Goal: Information Seeking & Learning: Learn about a topic

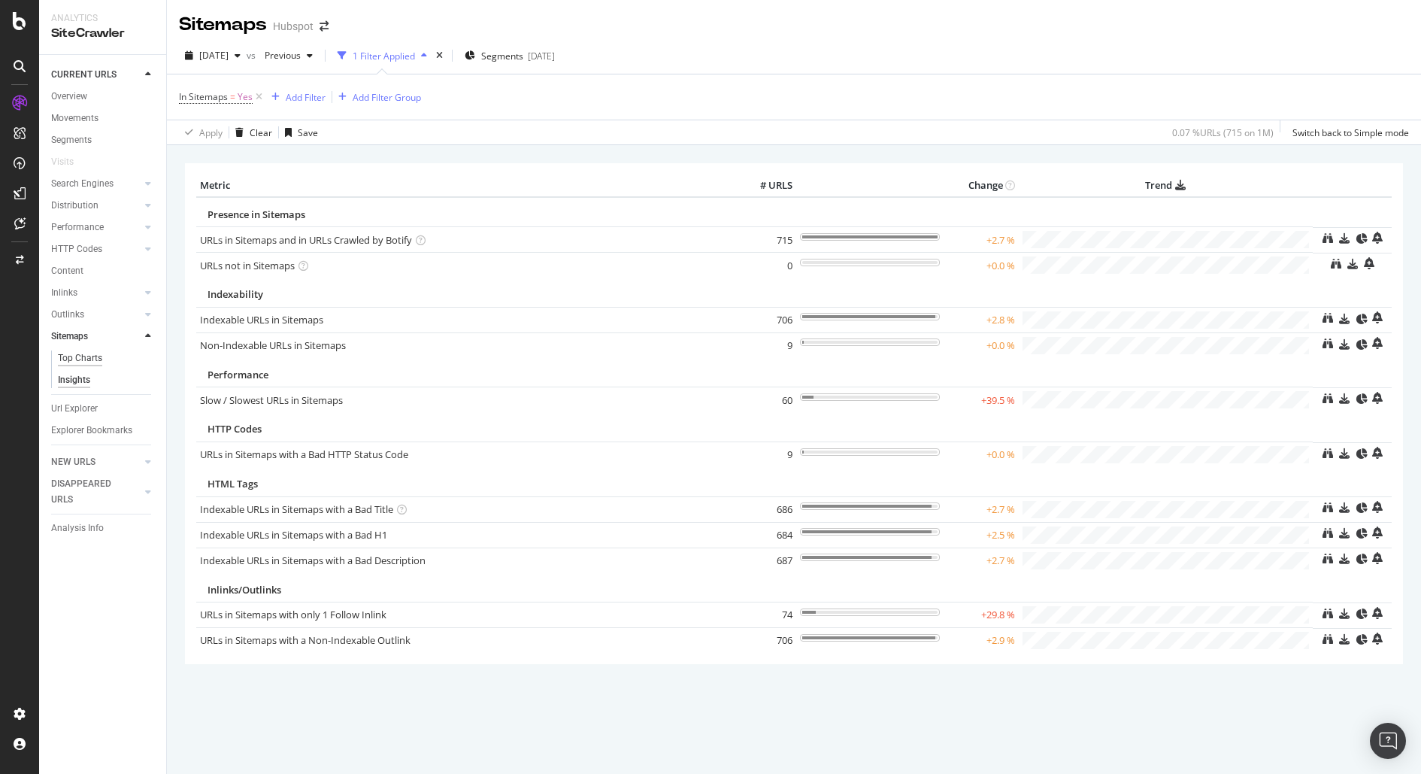
click at [83, 356] on div "Top Charts" at bounding box center [80, 358] width 44 height 16
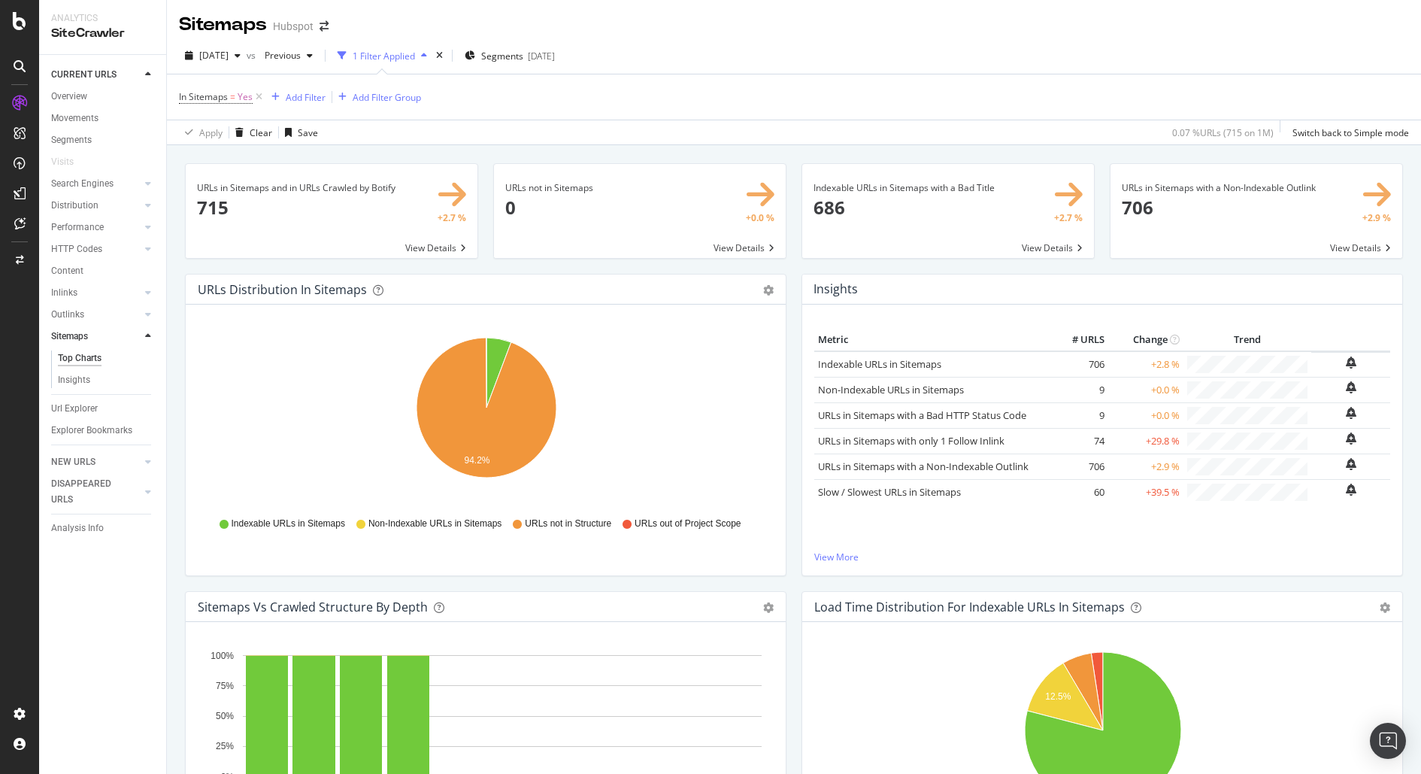
click at [820, 78] on div "In Sitemaps = Yes Add Filter Add Filter Group" at bounding box center [794, 96] width 1230 height 45
click at [14, 58] on div at bounding box center [20, 66] width 24 height 24
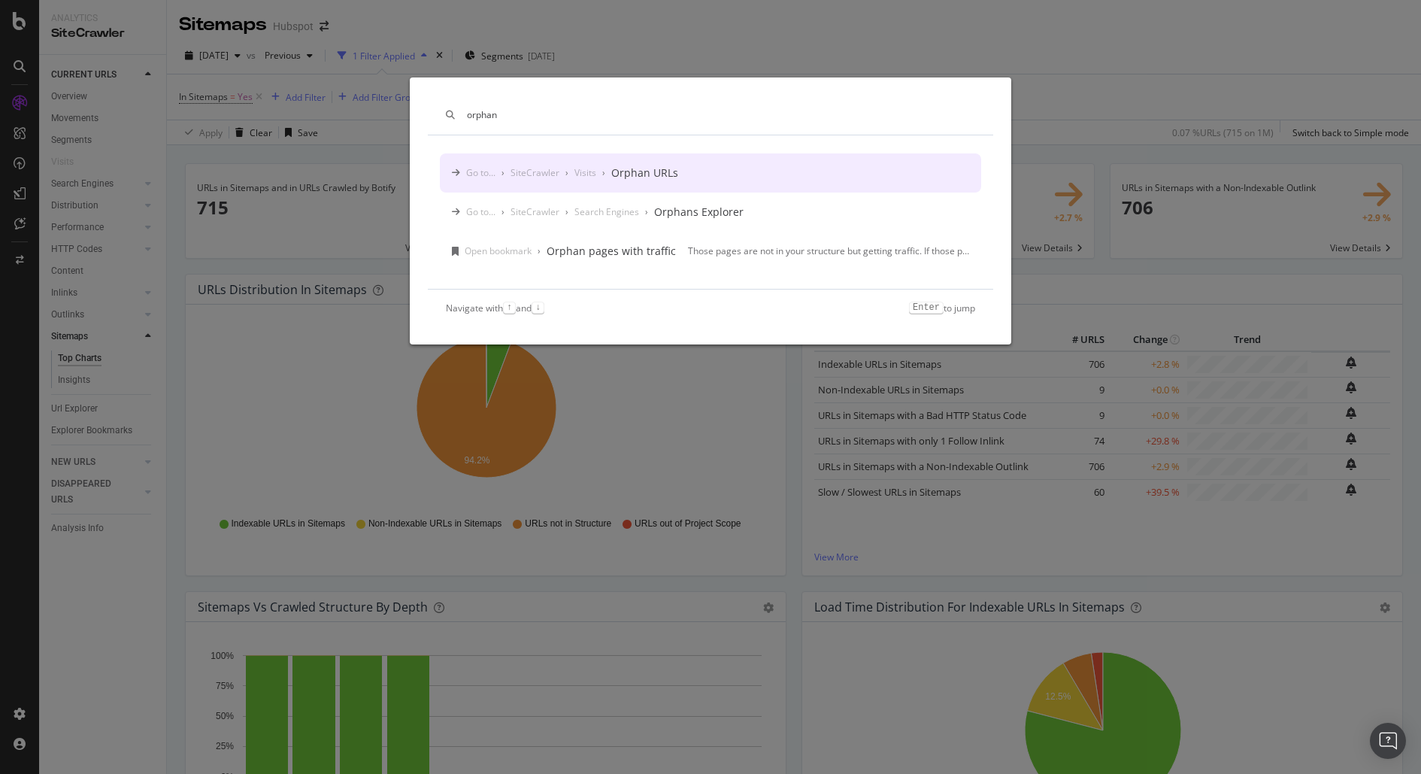
type input "orphan"
click at [775, 176] on div "Go to... › SiteCrawler › Visits › Orphan URLs" at bounding box center [710, 172] width 541 height 39
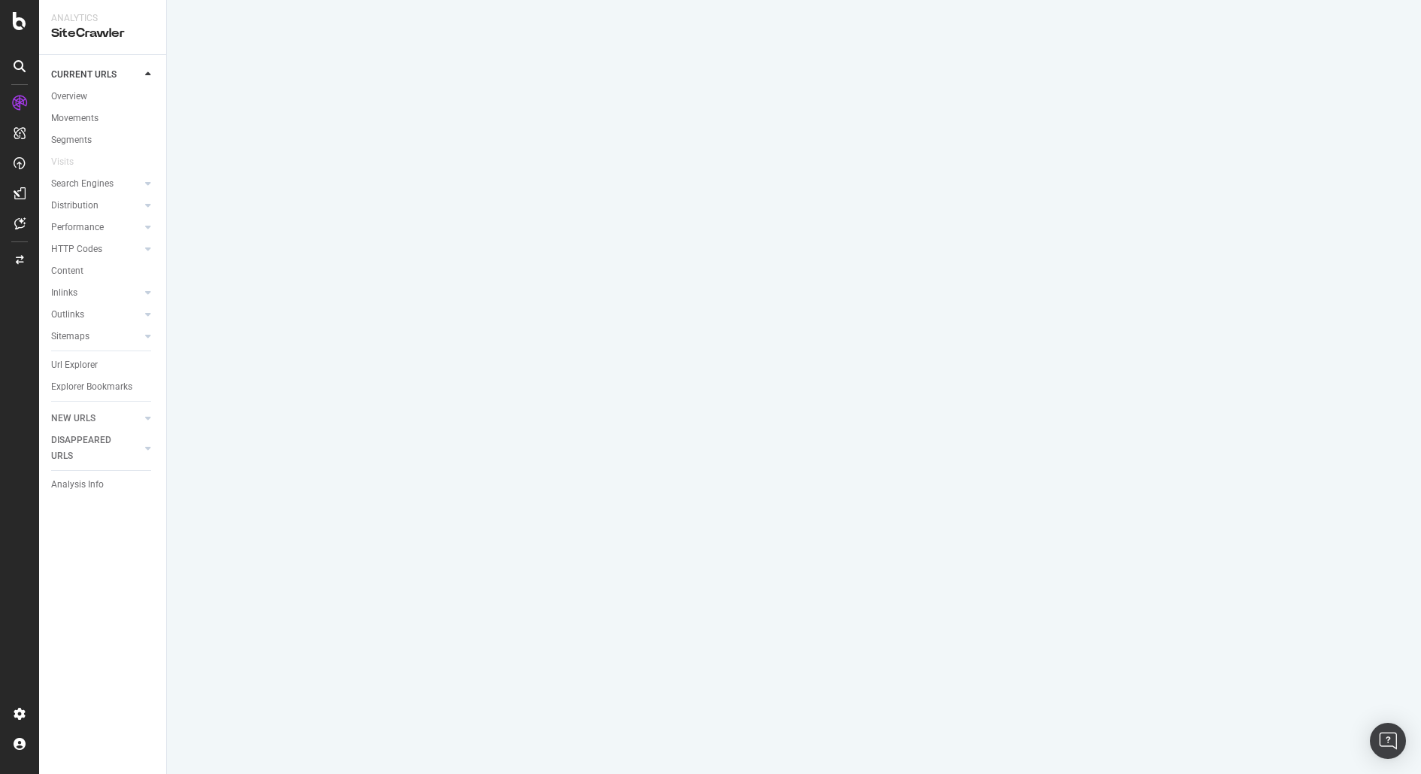
click at [23, 69] on icon at bounding box center [20, 66] width 12 height 12
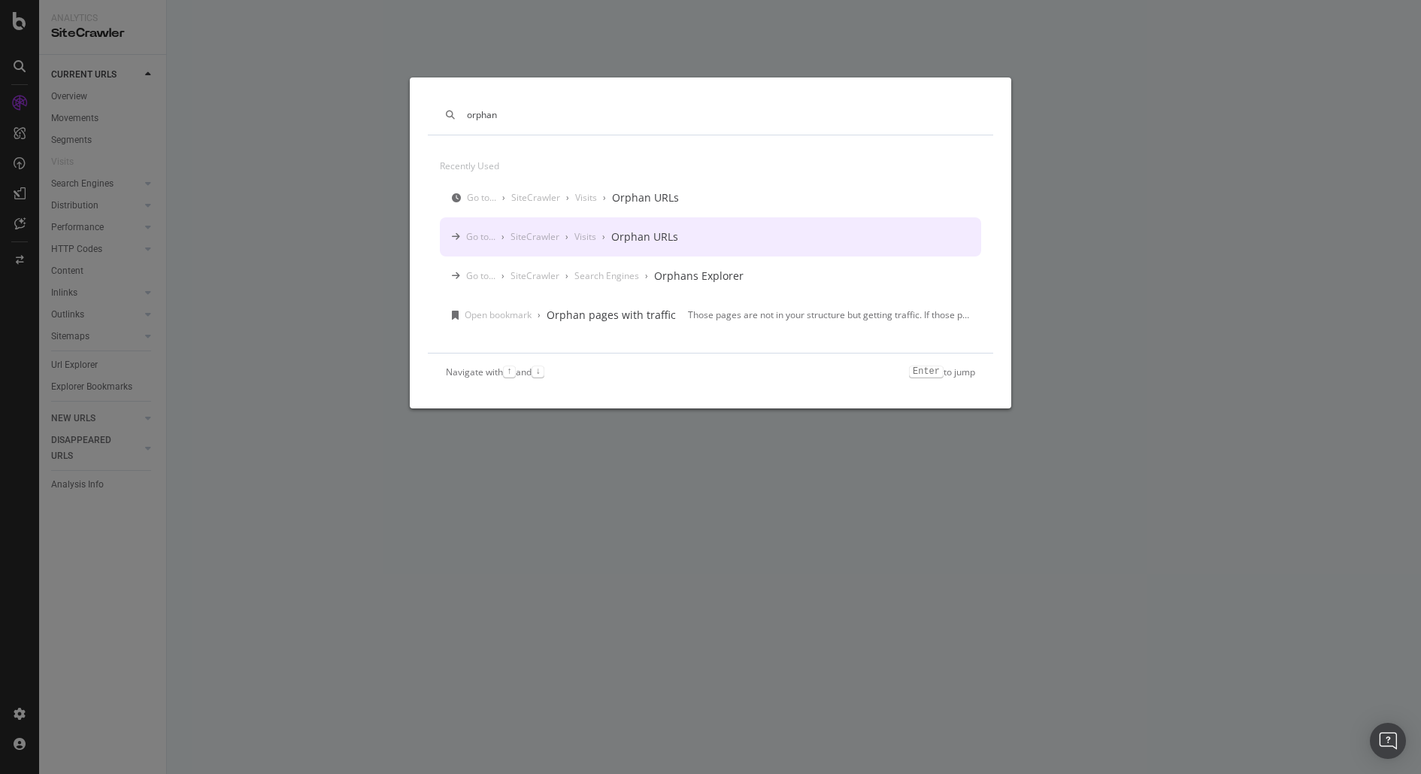
type input "orphan"
click at [749, 241] on div "Go to... › SiteCrawler › Visits › Orphan URLs" at bounding box center [710, 236] width 541 height 39
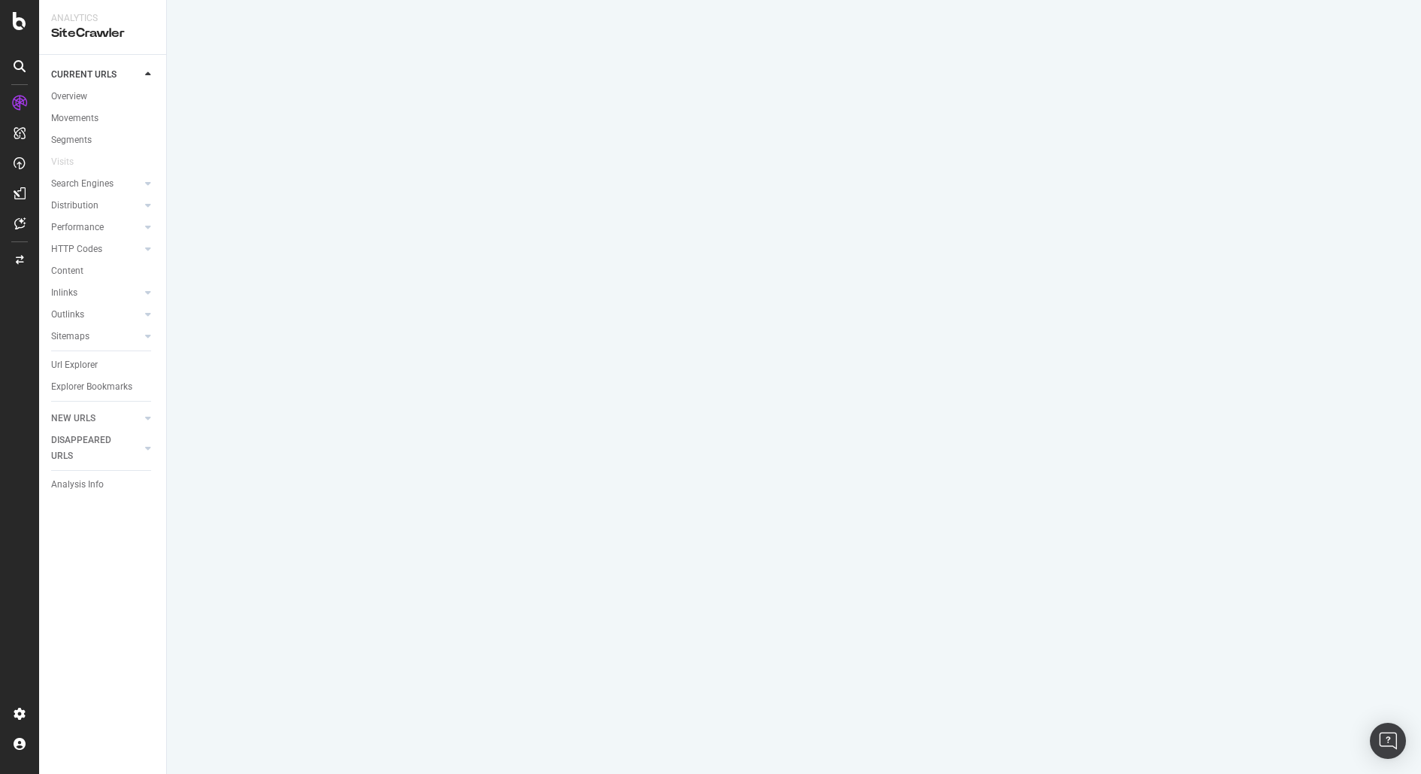
click at [21, 58] on div at bounding box center [20, 66] width 24 height 24
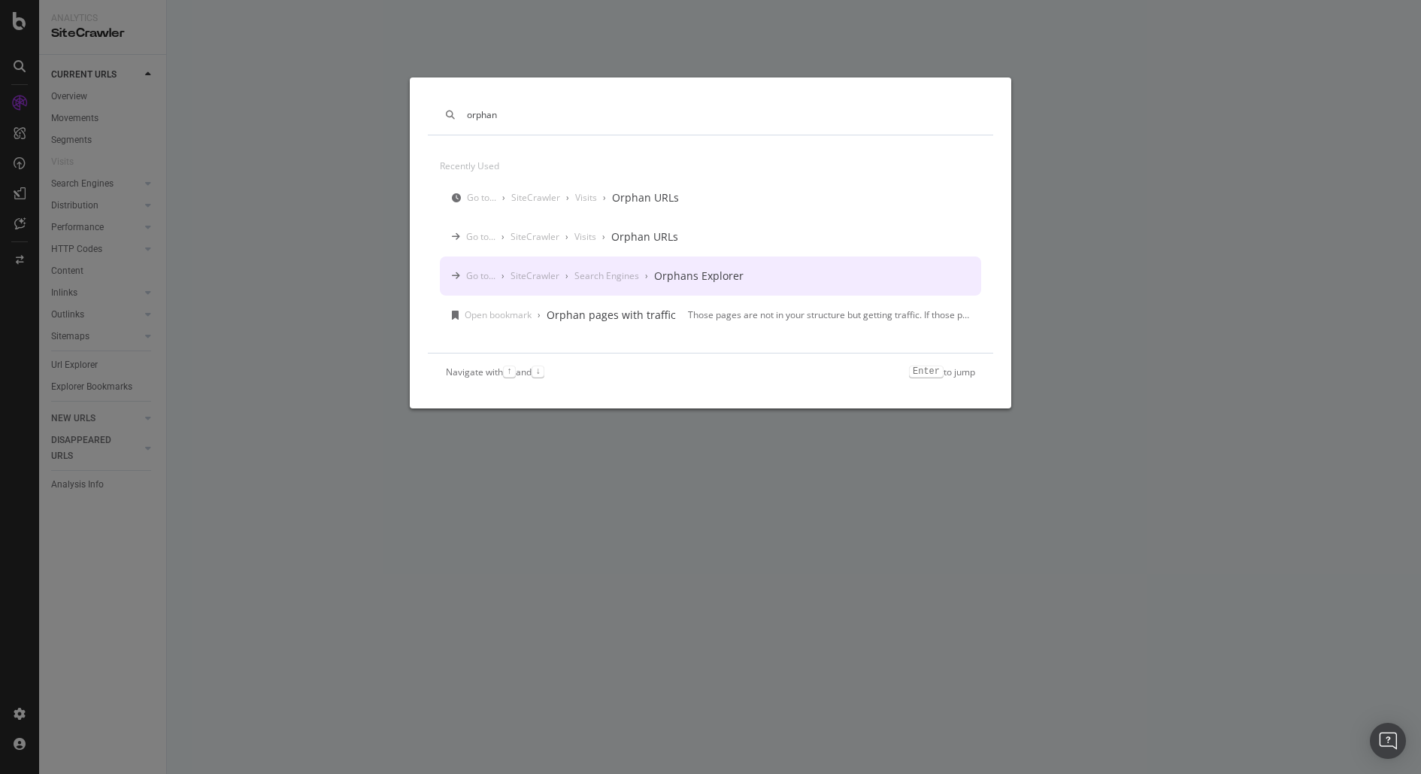
type input "orphan"
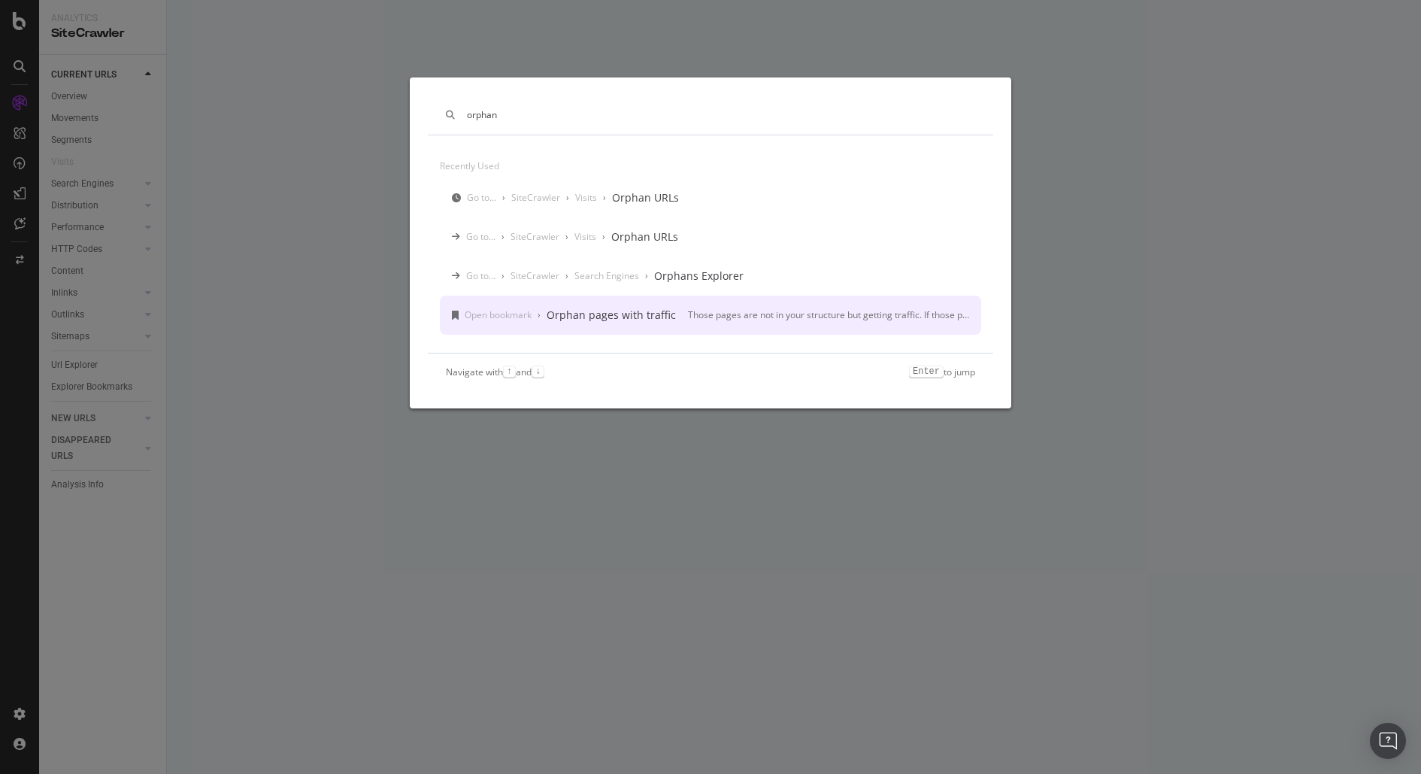
click at [723, 326] on div "Open bookmark › Orphan pages with traffic Those pages are not in your structure…" at bounding box center [710, 314] width 541 height 39
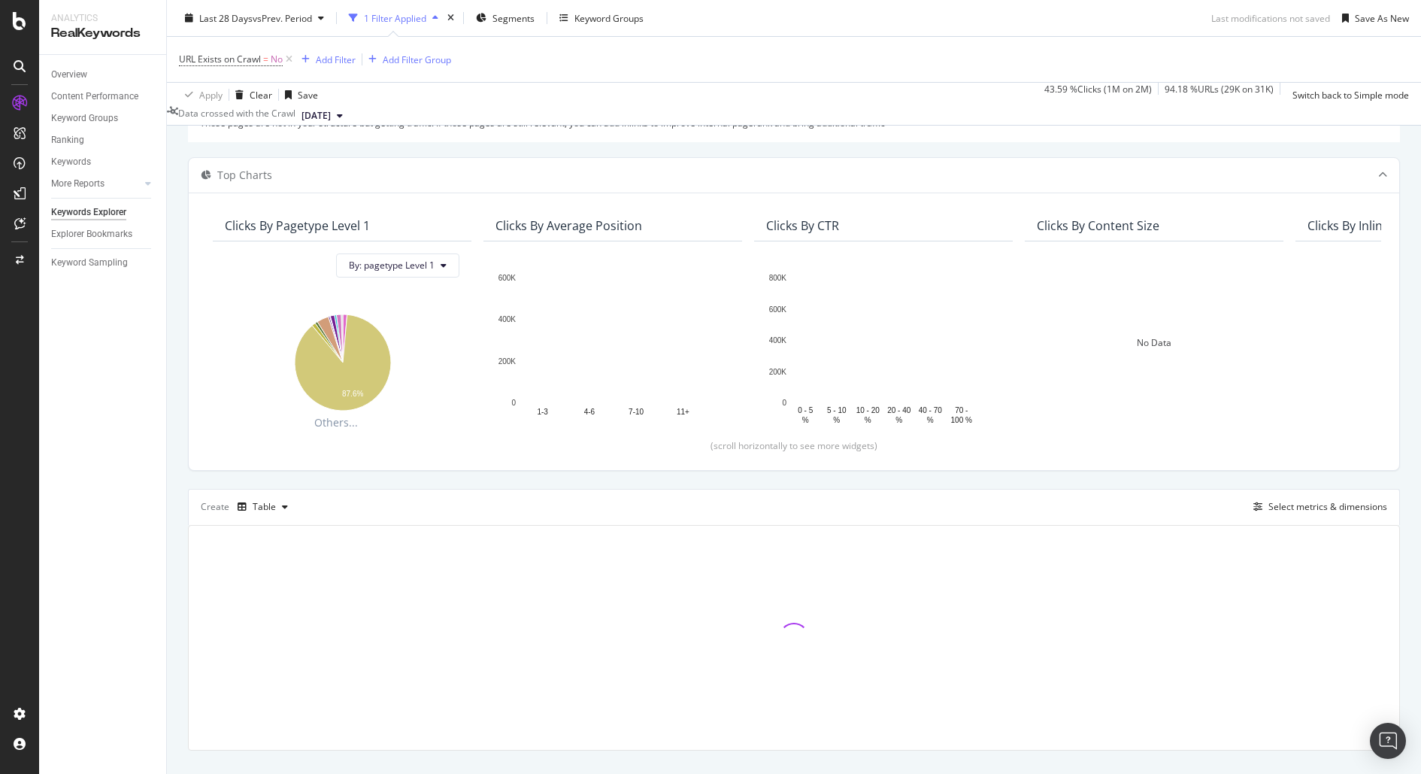
scroll to position [142, 0]
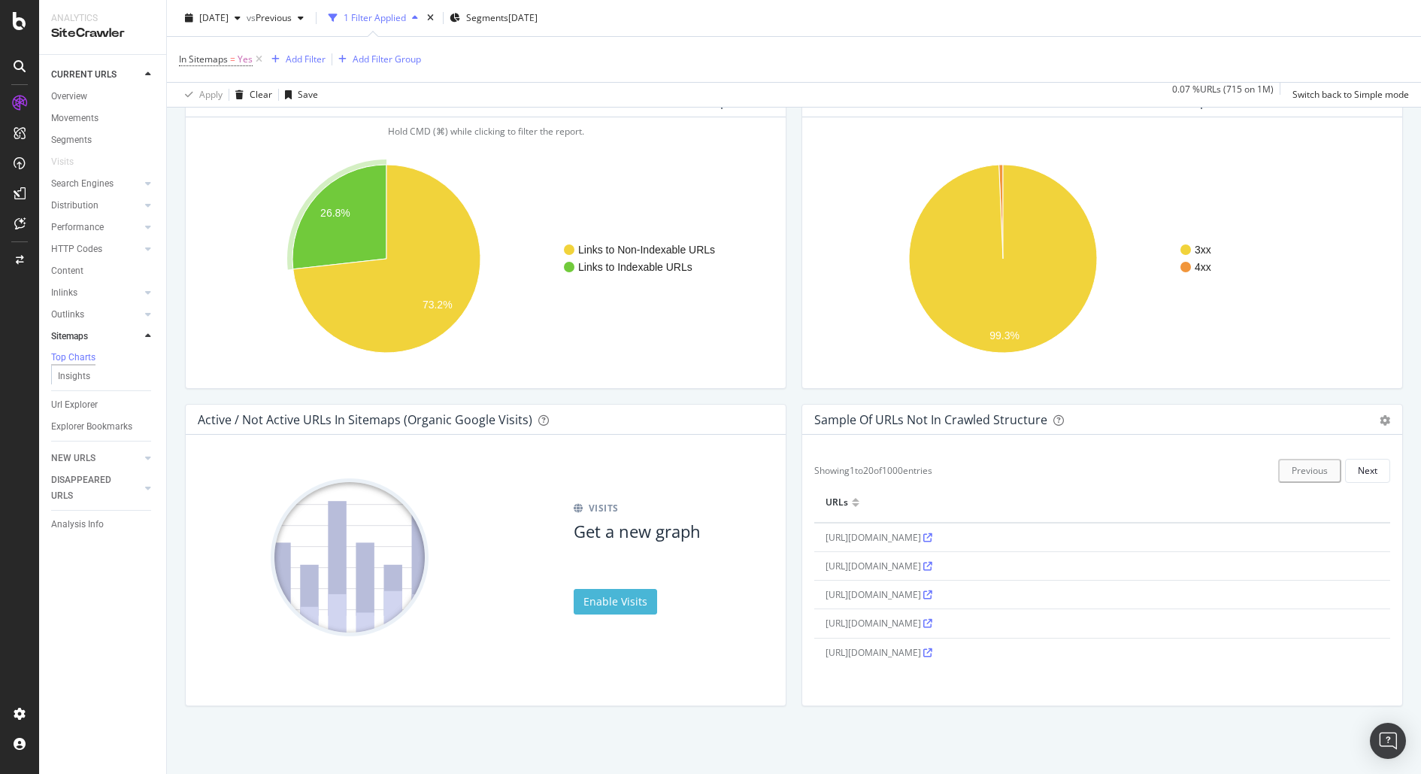
scroll to position [1134, 0]
click at [71, 339] on div "Sitemaps" at bounding box center [69, 337] width 37 height 16
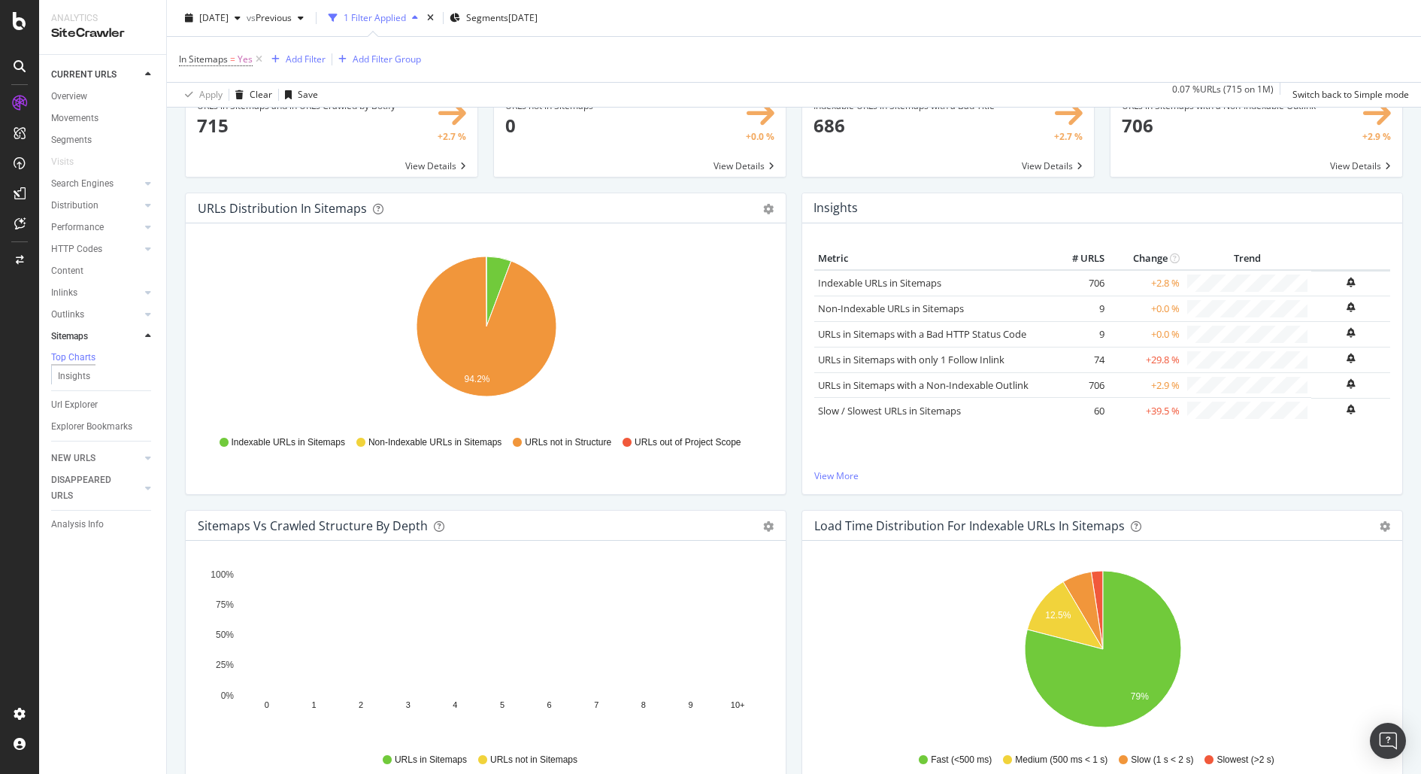
scroll to position [0, 0]
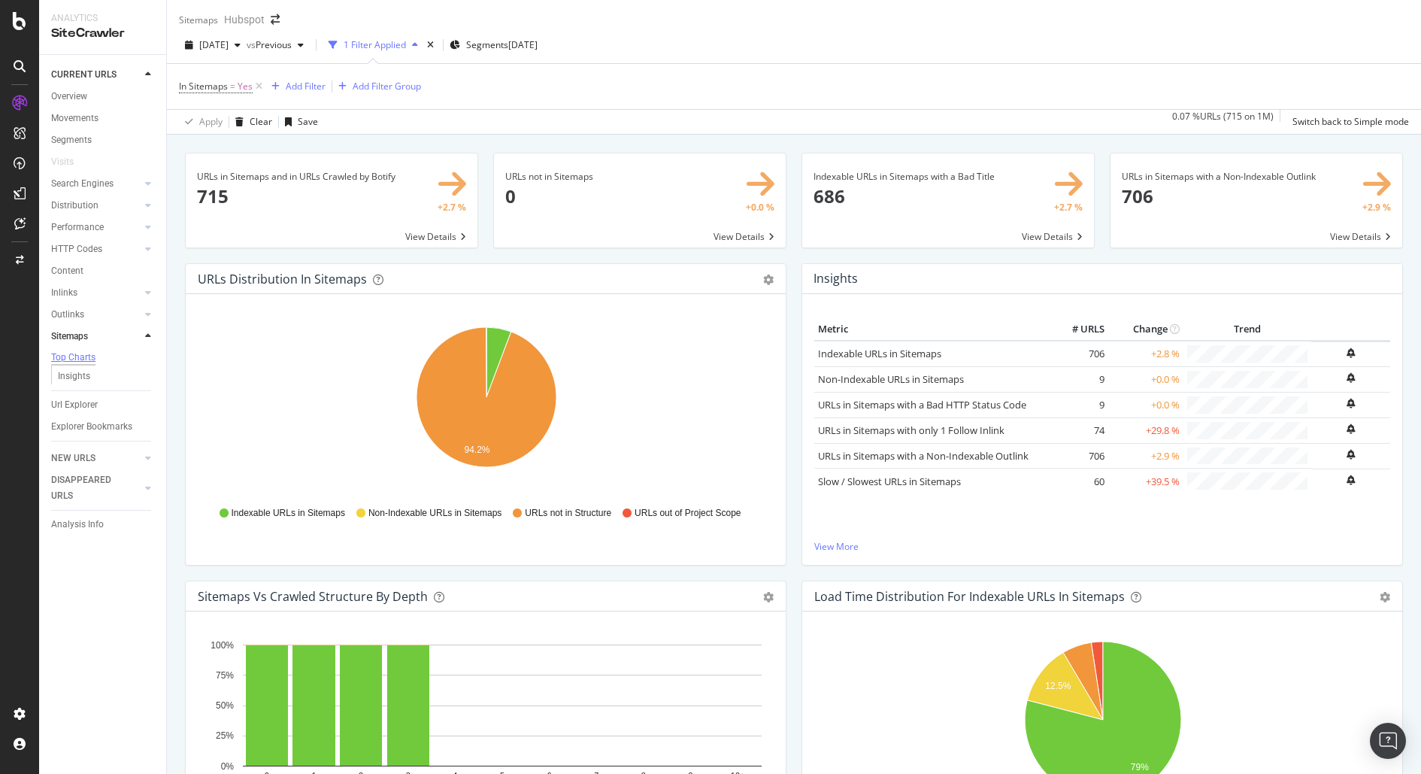
click at [77, 355] on div "Top Charts" at bounding box center [73, 357] width 44 height 13
click at [713, 105] on div "In Sitemaps = Yes Add Filter Add Filter Group" at bounding box center [794, 86] width 1230 height 45
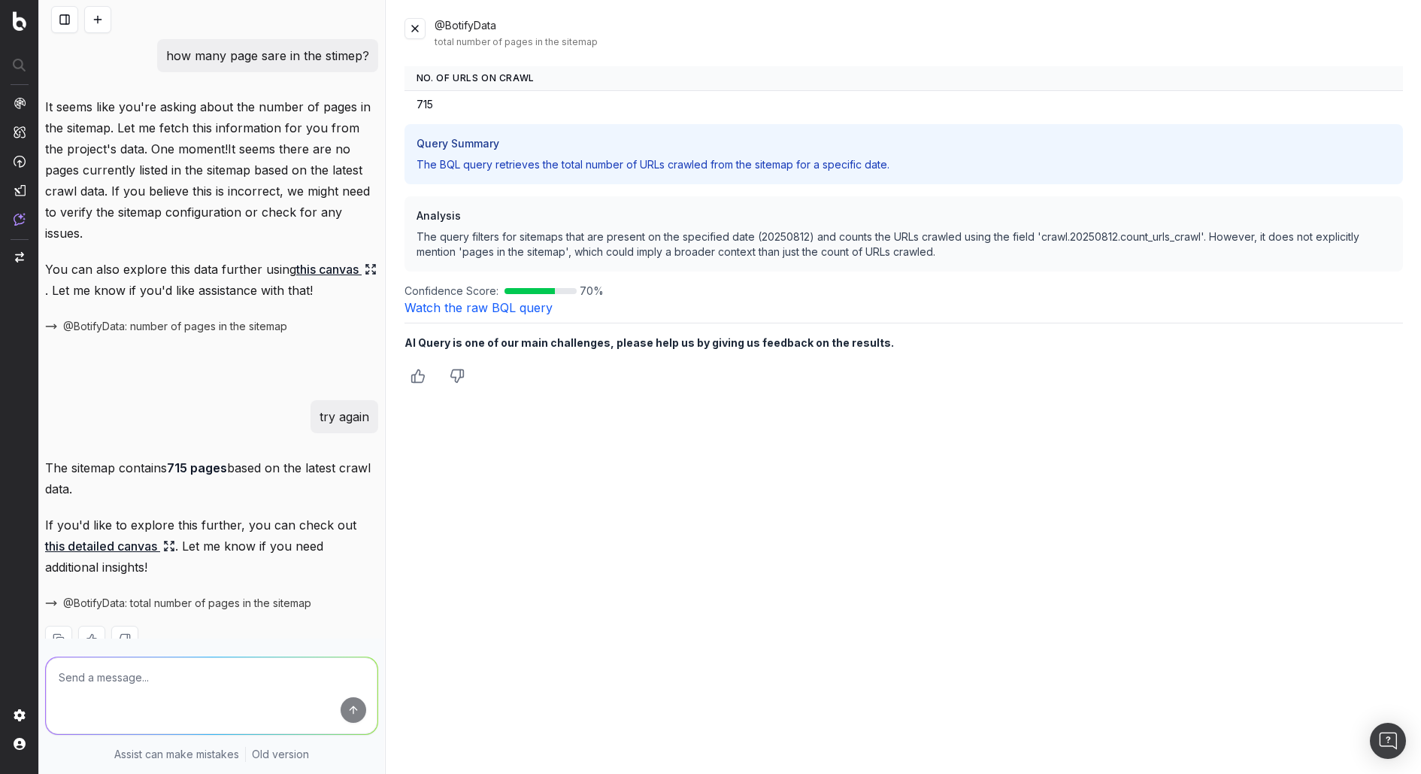
scroll to position [38, 0]
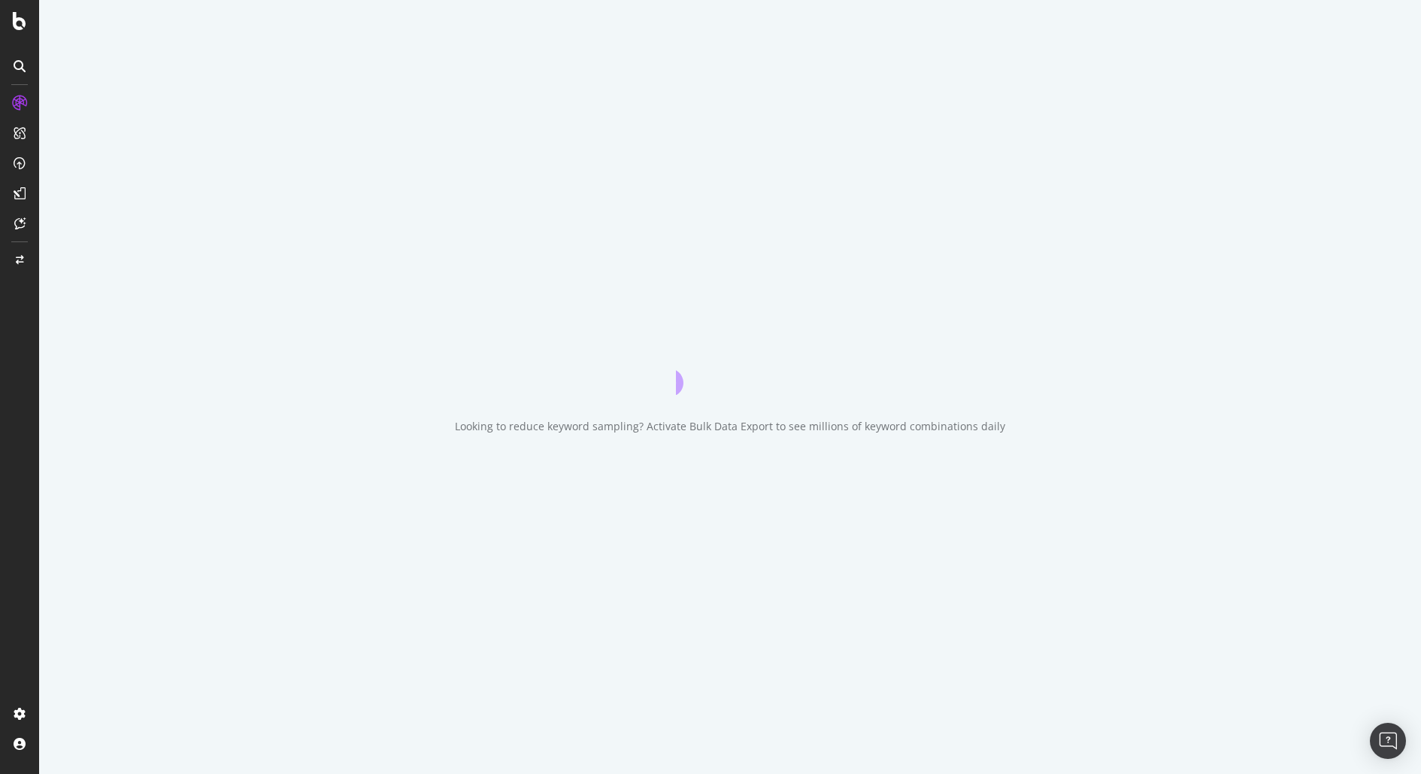
click at [1288, 61] on div "Looking to reduce keyword sampling? Activate Bulk Data Export to see millions o…" at bounding box center [730, 387] width 1382 height 774
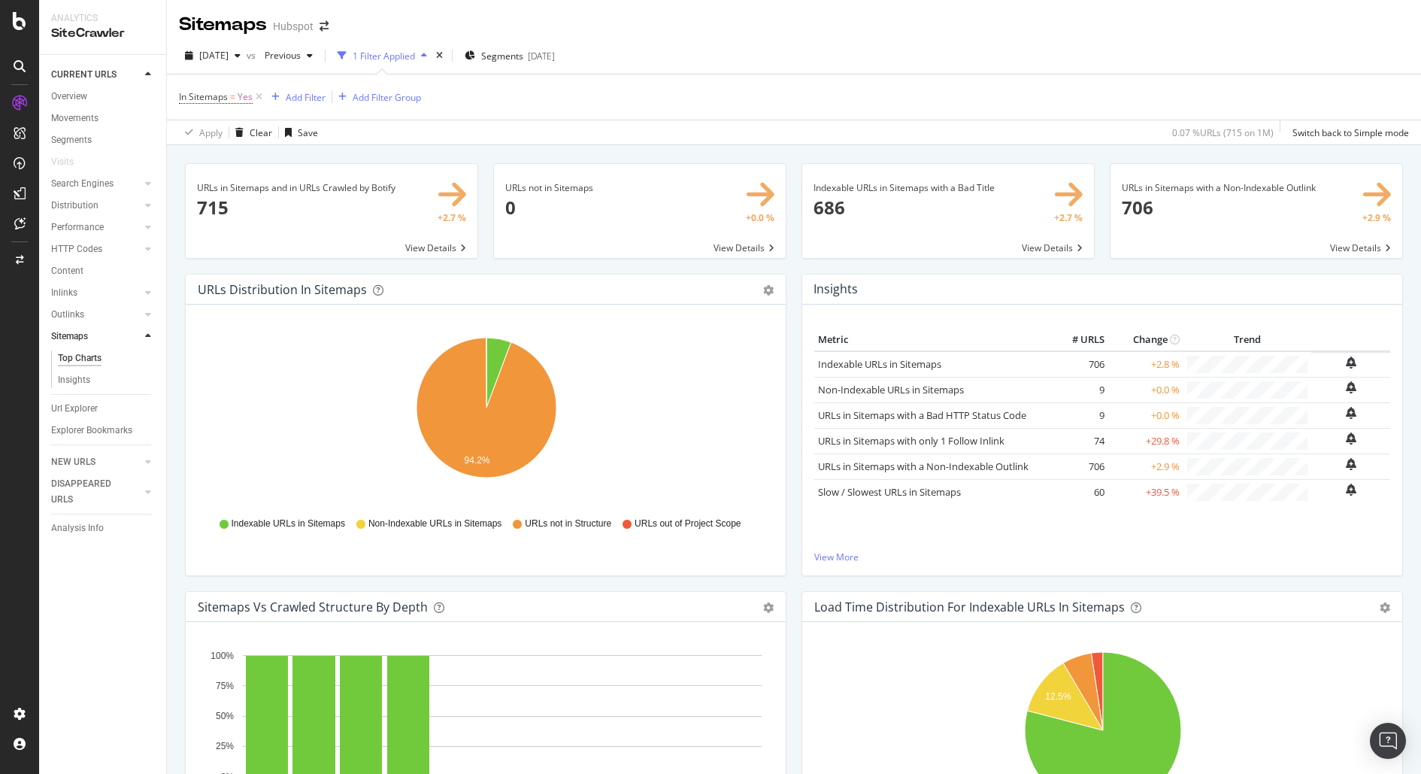
click at [1035, 147] on div "URLs in Sitemaps and in URLs Crawled by Botify 715 +2.7 % View Details URLs not…" at bounding box center [794, 532] width 1254 height 774
click at [797, 287] on div "Insights Metric # URLS Change Trend Indexable URLs in Sitemaps 706 +2.8 % Non-I…" at bounding box center [1102, 432] width 617 height 317
click at [854, 74] on div "In Sitemaps = Yes Add Filter Add Filter Group" at bounding box center [794, 96] width 1230 height 45
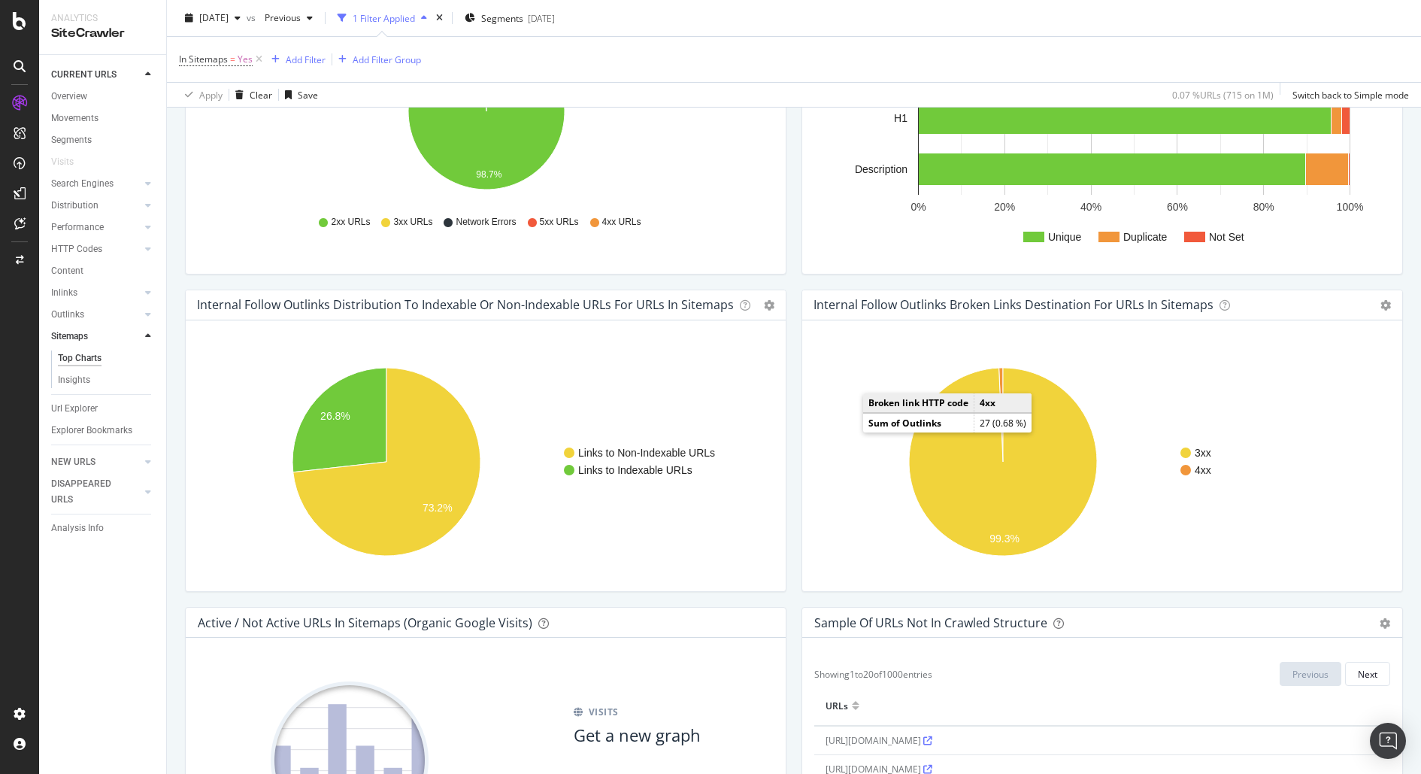
scroll to position [947, 0]
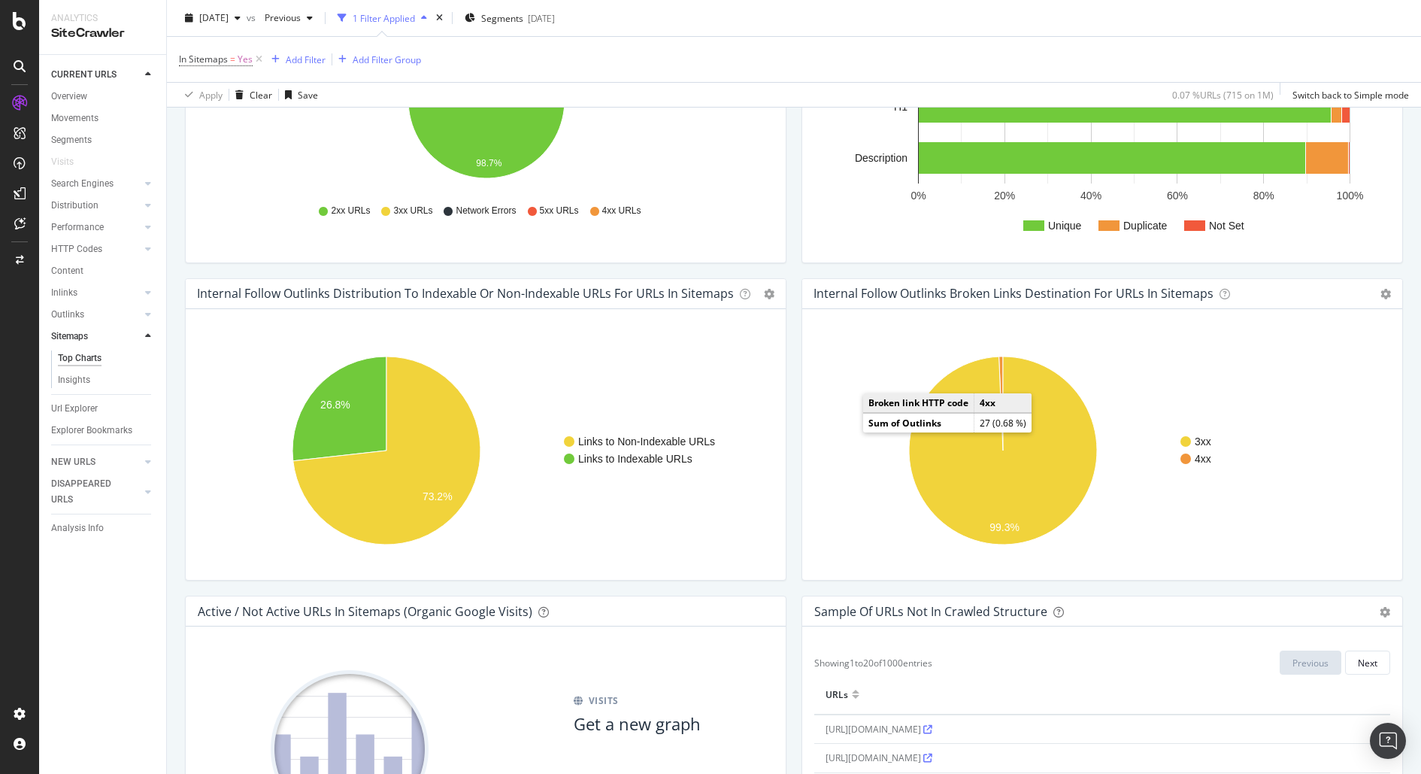
click at [802, 603] on div "Sample of URLs Not in Crawled Structure Export as CSV Add to Custom Report Hold…" at bounding box center [1103, 747] width 602 height 302
click at [915, 505] on rect "A chart." at bounding box center [1102, 450] width 577 height 235
click at [873, 340] on rect "A chart." at bounding box center [1102, 450] width 577 height 235
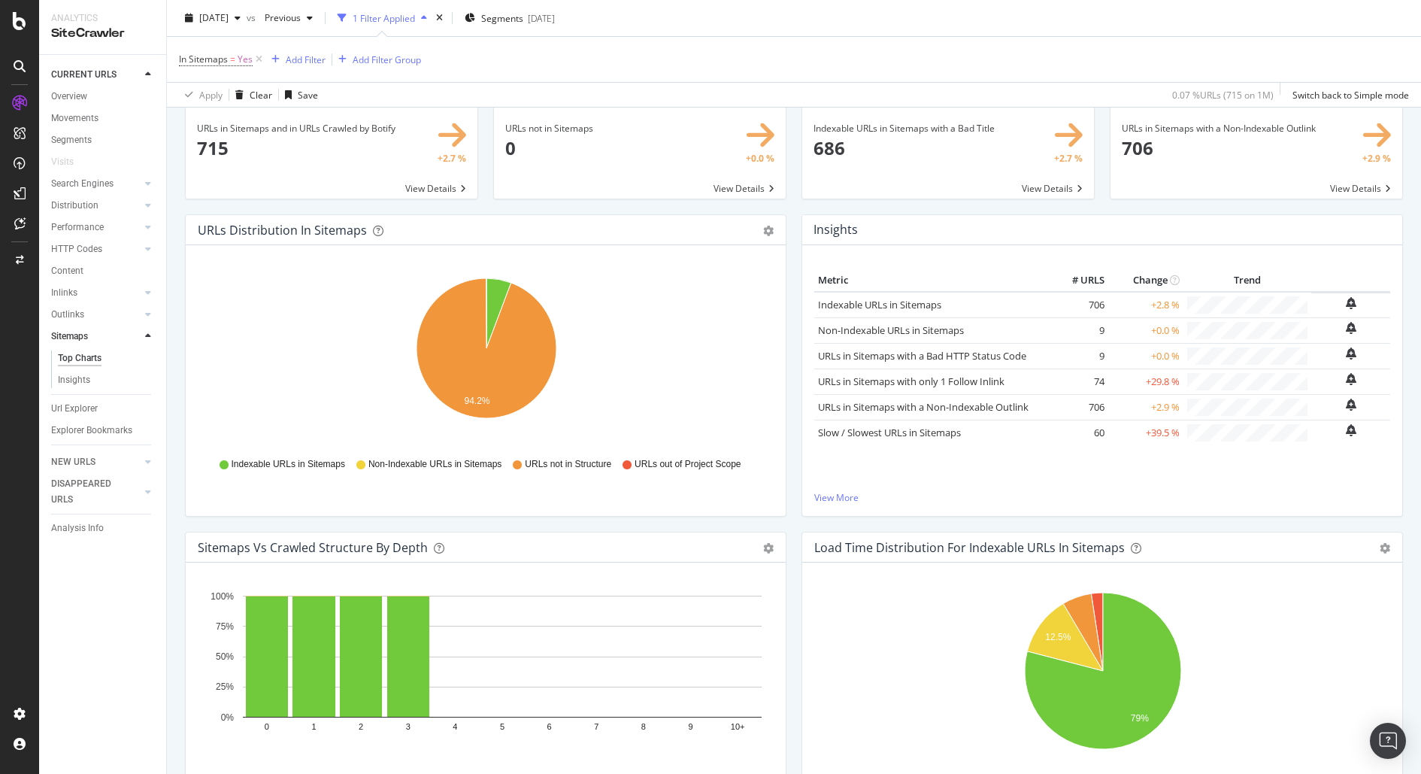
scroll to position [0, 0]
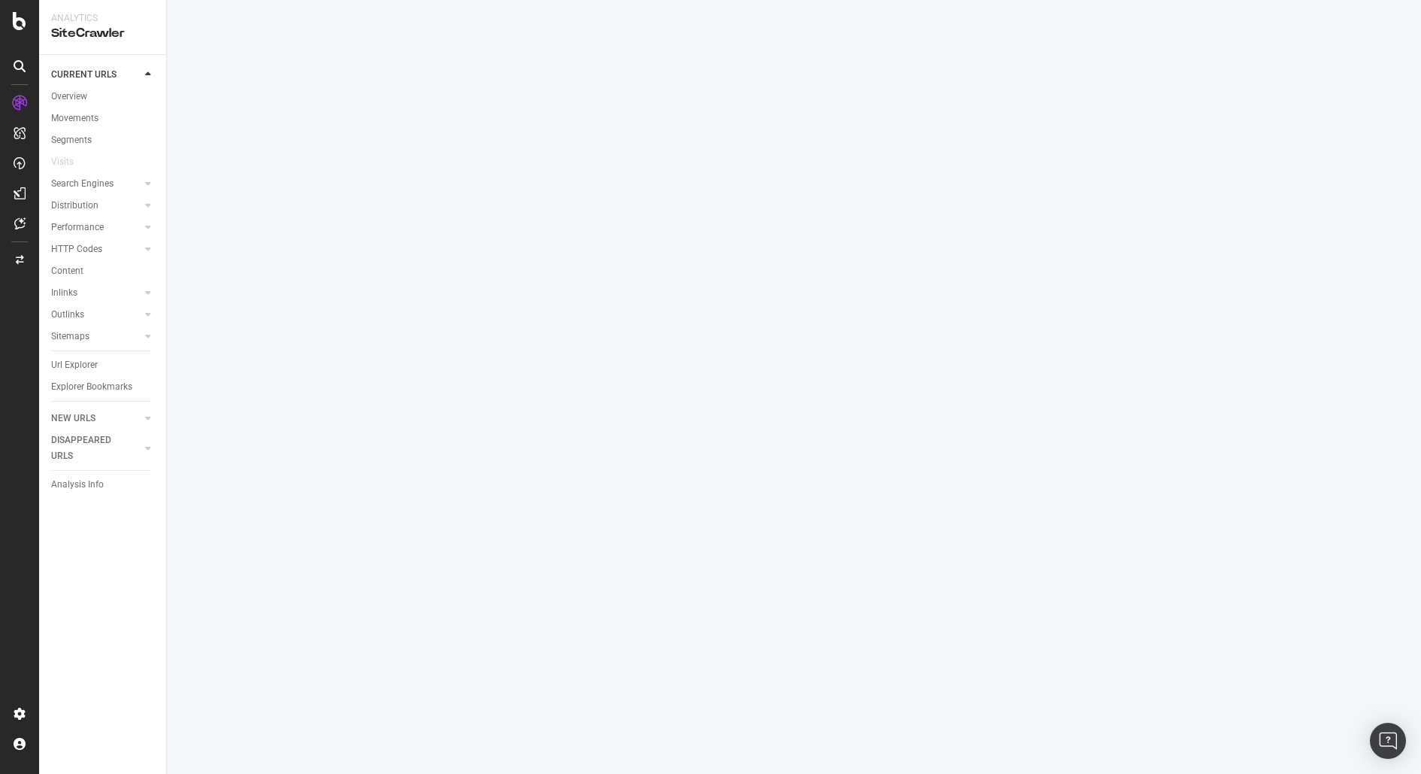
click at [298, 359] on div "×" at bounding box center [794, 387] width 1254 height 774
click at [19, 60] on icon at bounding box center [20, 66] width 12 height 12
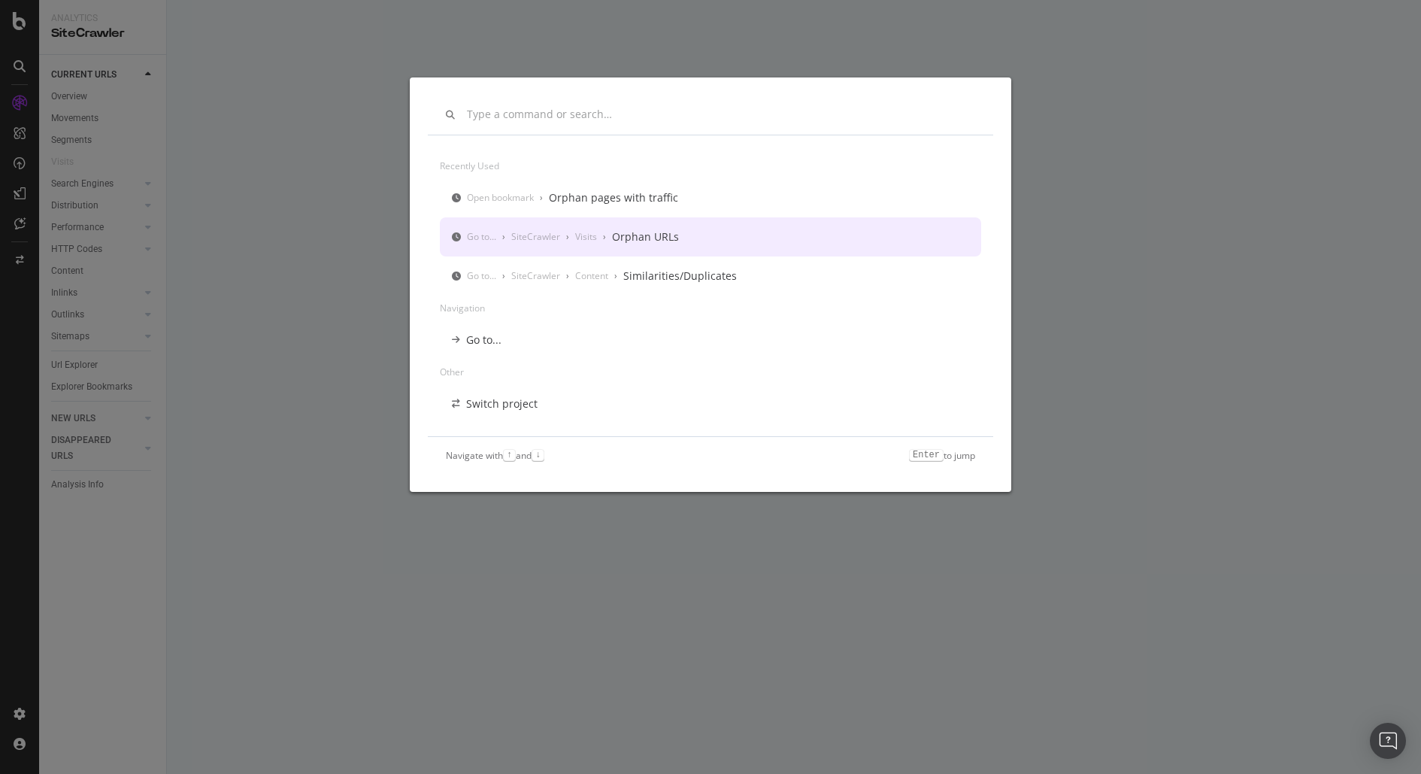
click at [589, 238] on div "Visits" at bounding box center [586, 236] width 22 height 13
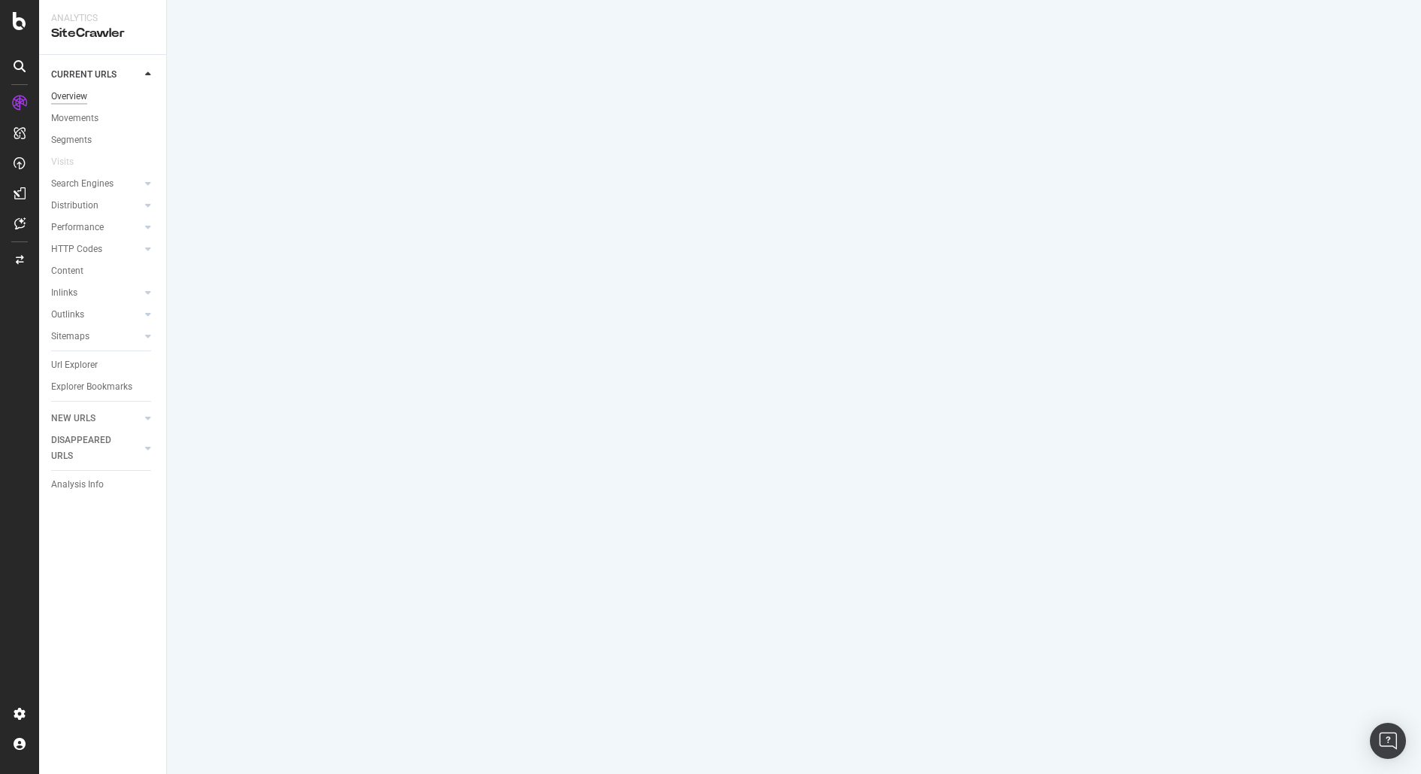
click at [85, 96] on div "Overview" at bounding box center [69, 97] width 36 height 16
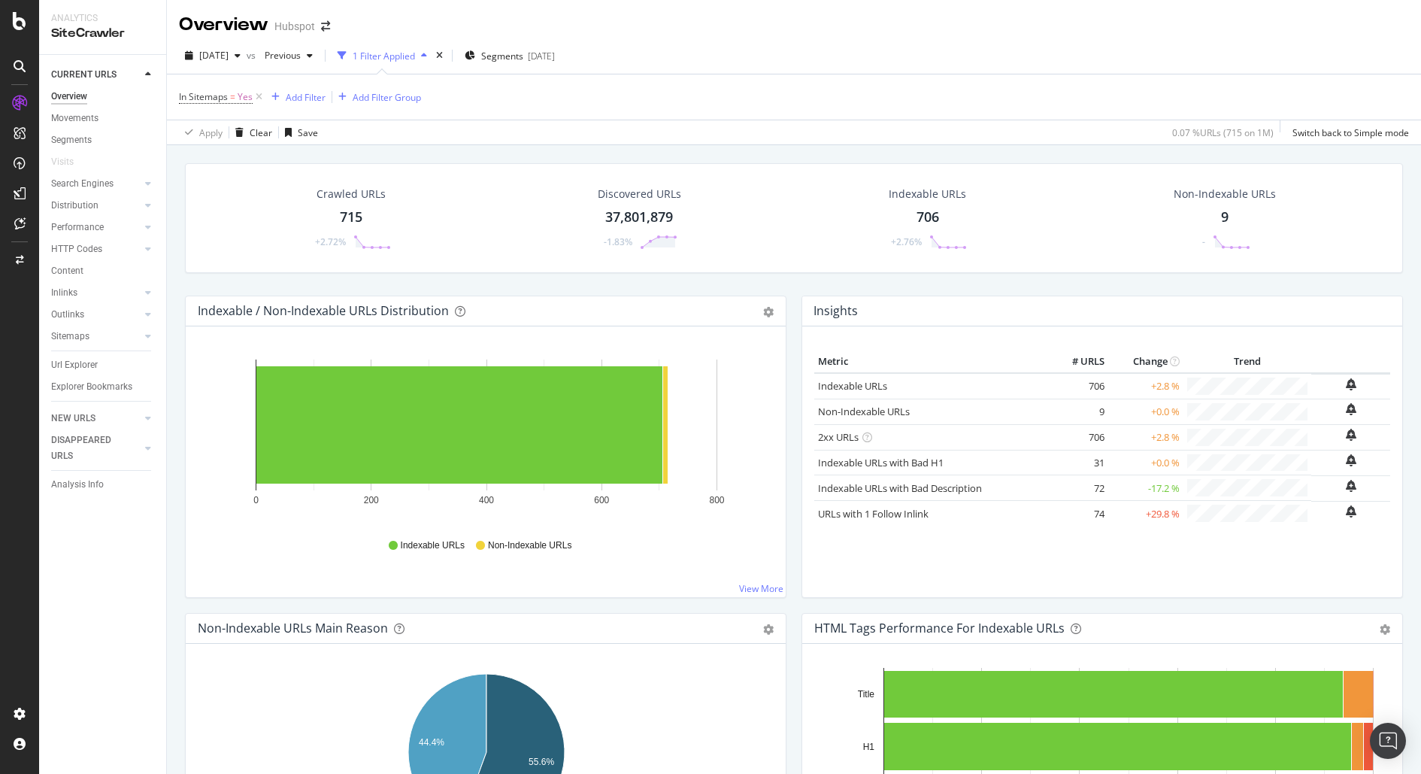
scroll to position [98, 0]
click at [61, 162] on div "Visits" at bounding box center [62, 162] width 23 height 16
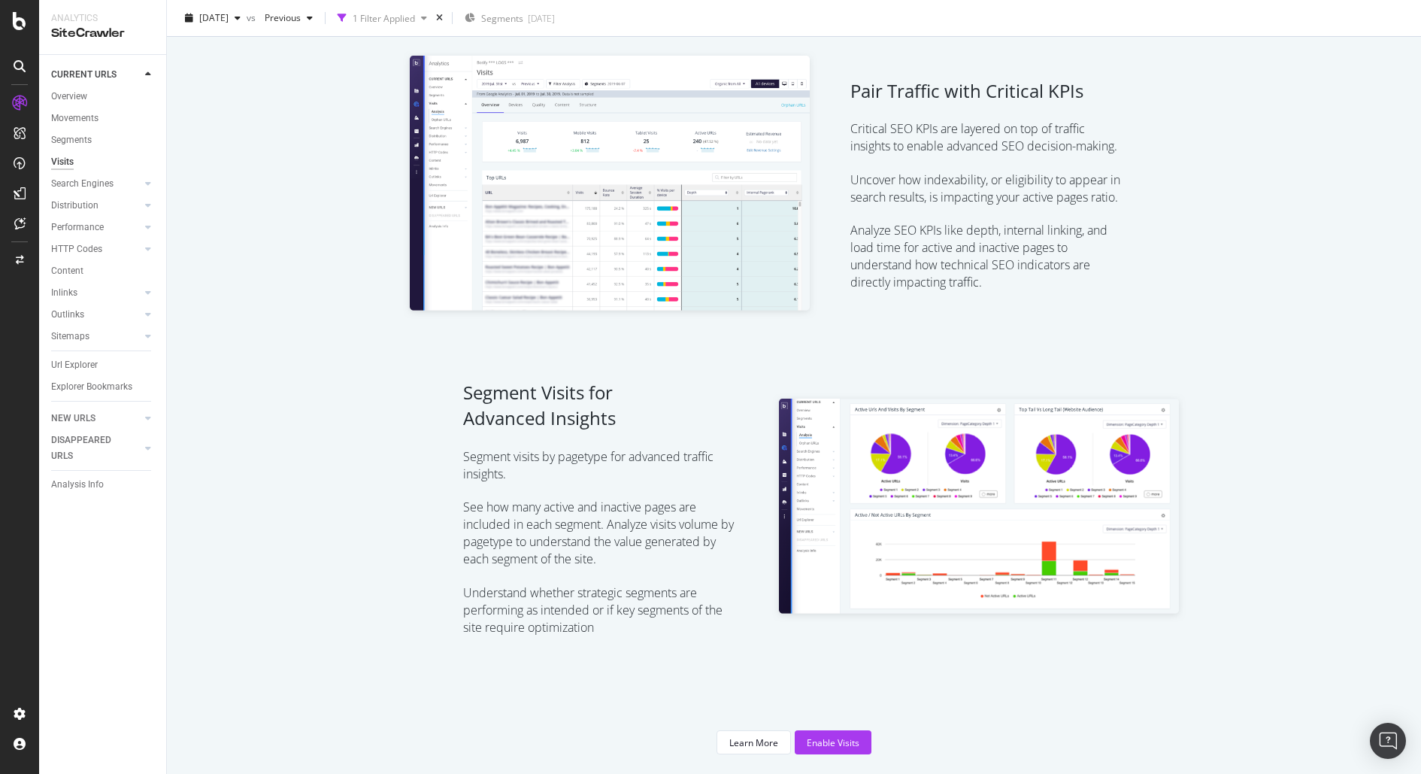
scroll to position [811, 0]
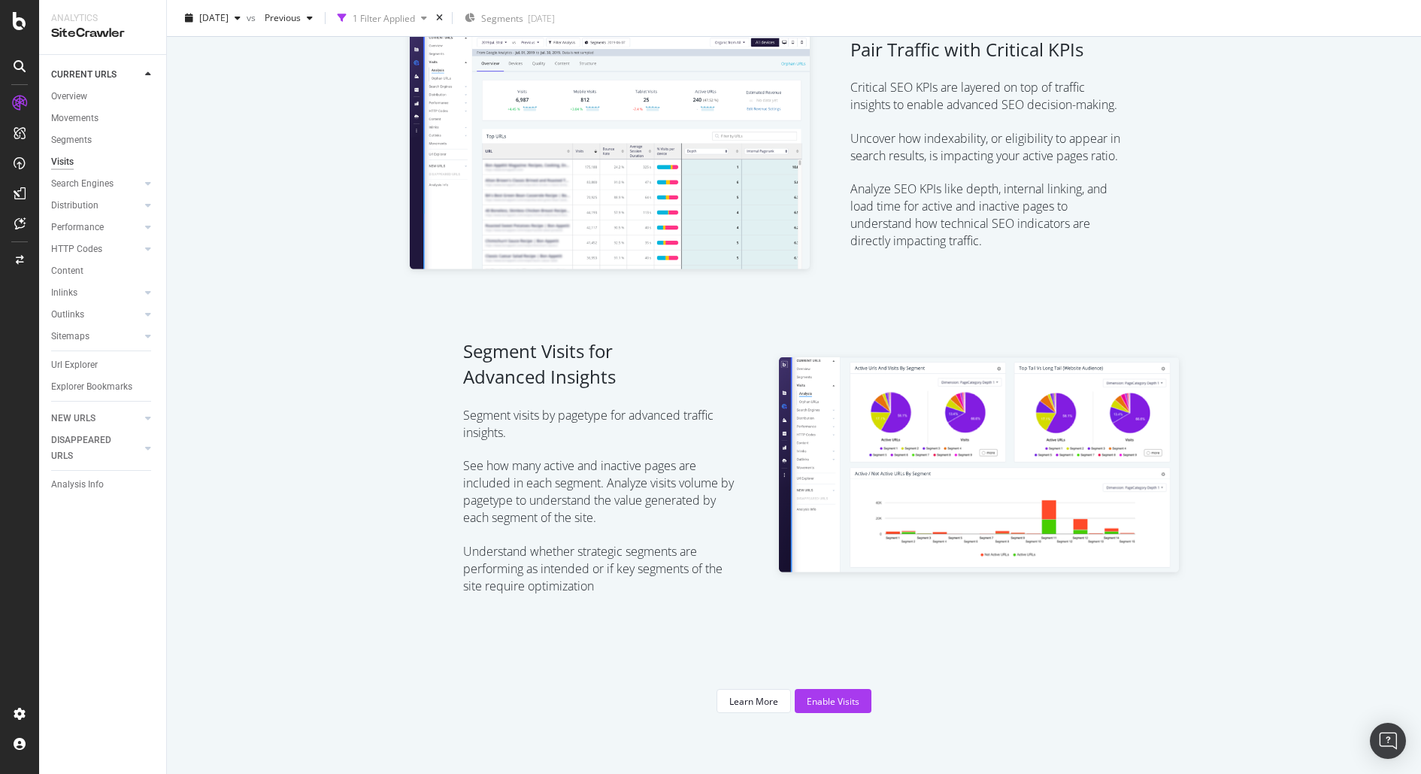
click at [18, 63] on icon at bounding box center [20, 66] width 12 height 12
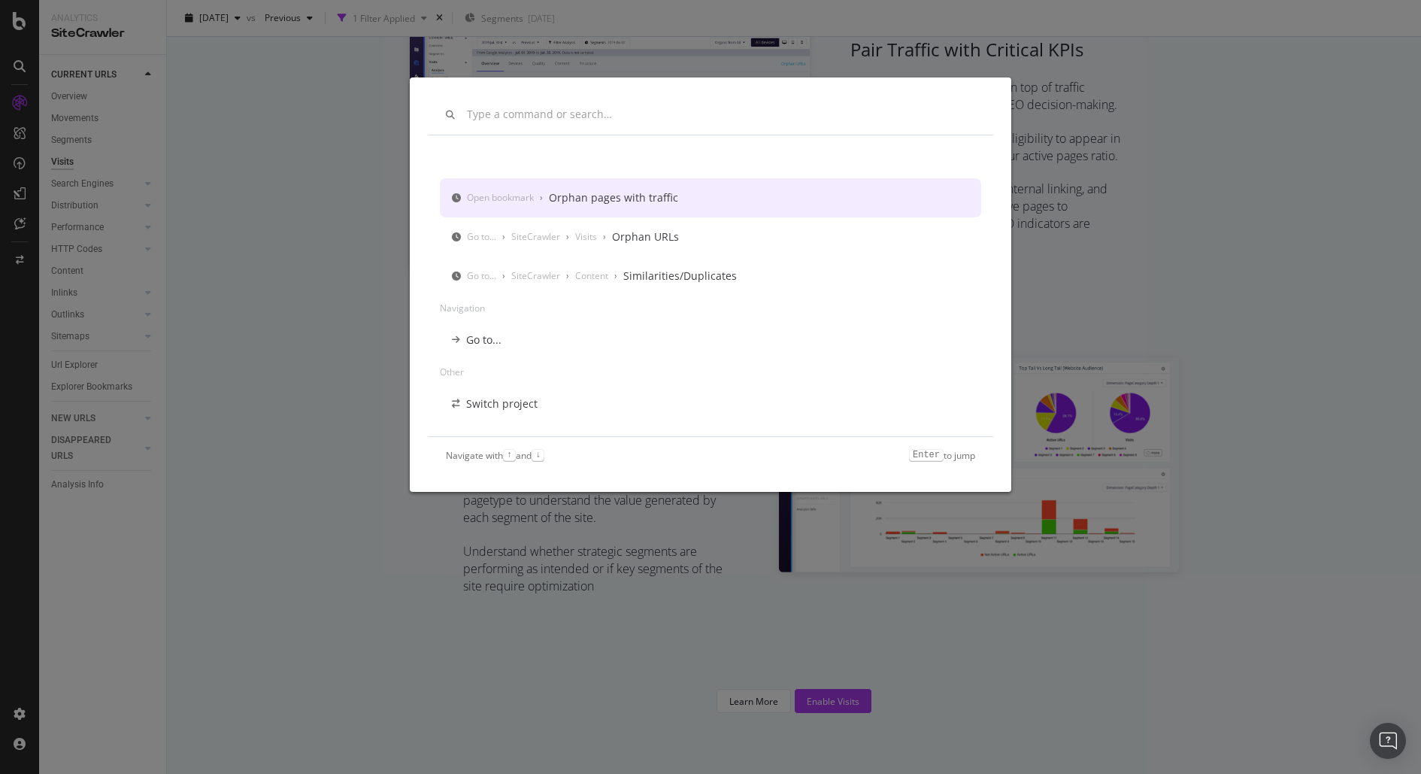
scroll to position [0, 0]
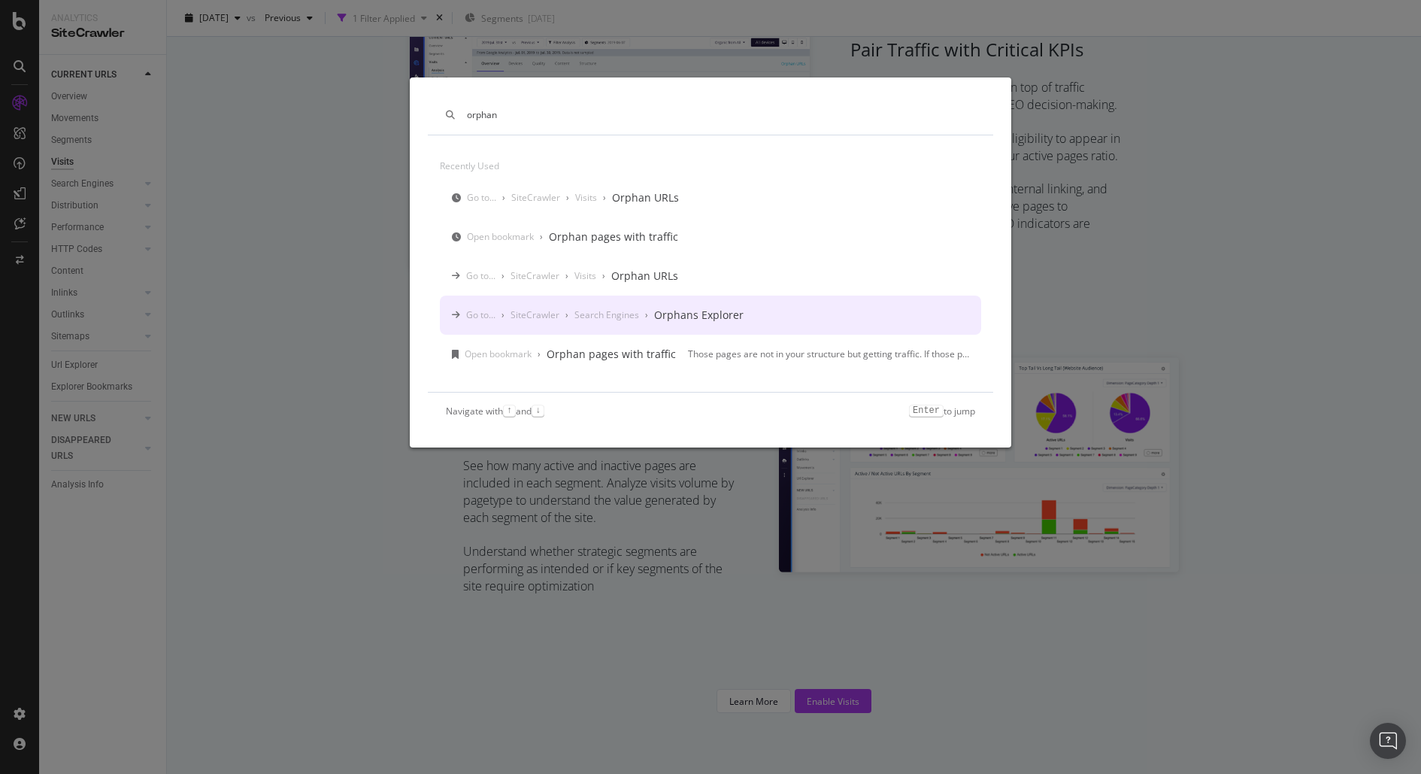
type input "orphan"
click at [797, 324] on div "Go to... › SiteCrawler › Search Engines › Orphans Explorer" at bounding box center [710, 314] width 541 height 39
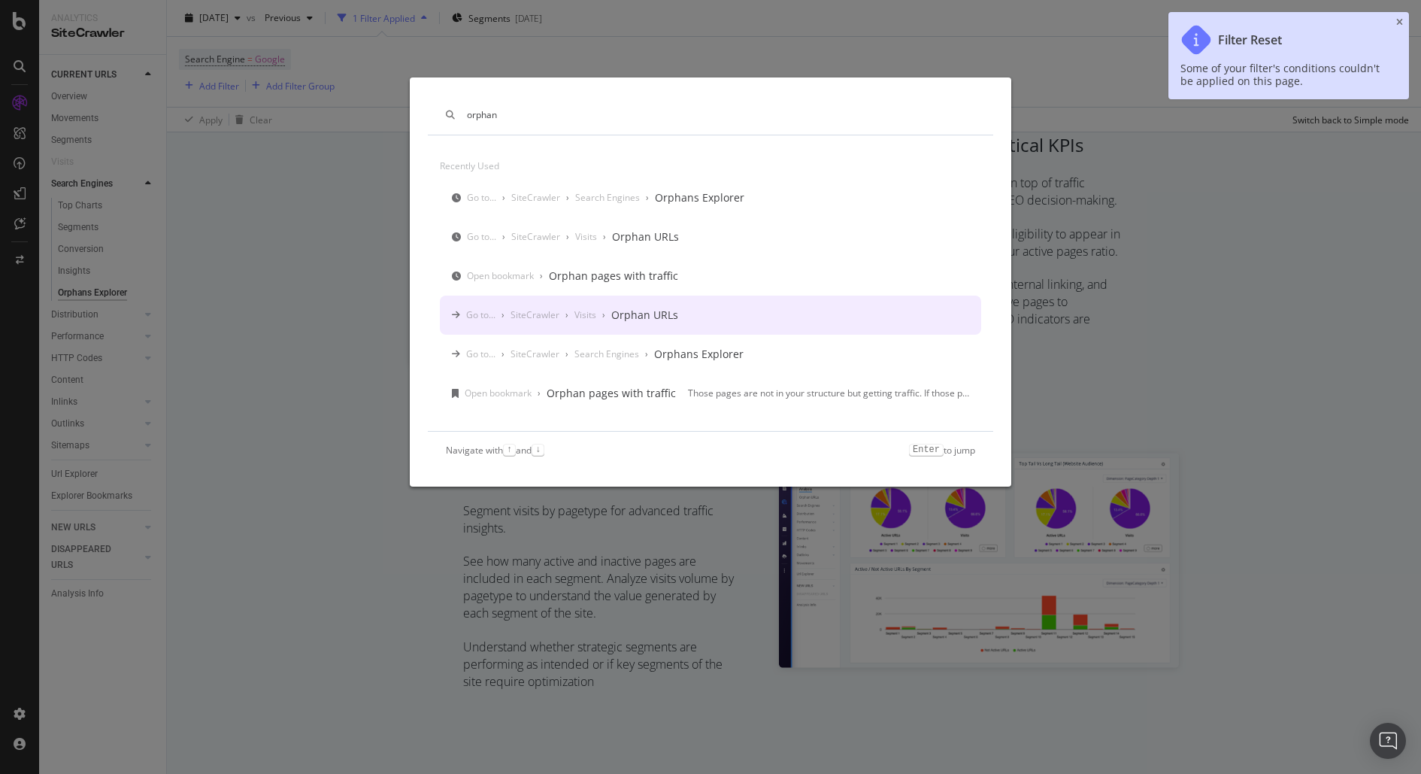
scroll to position [905, 0]
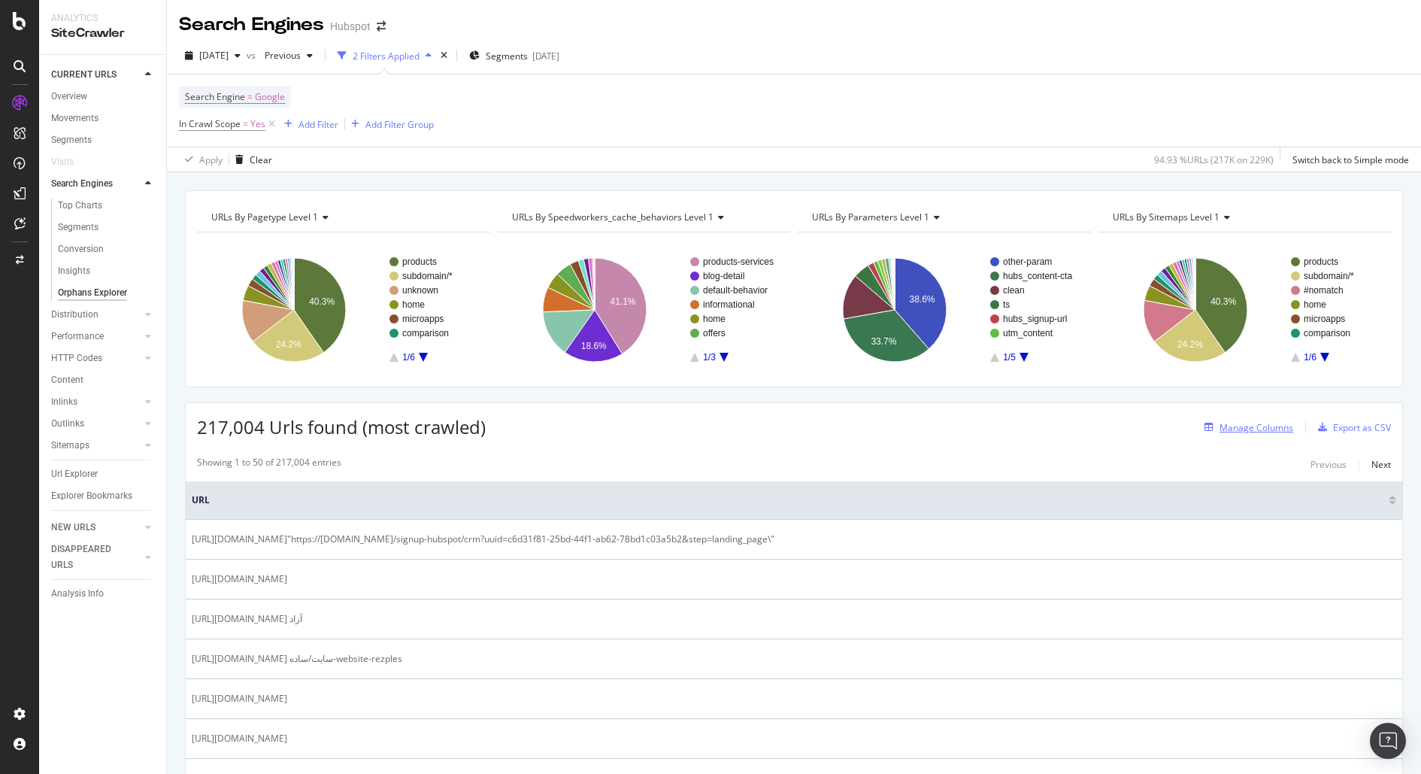
click at [1228, 423] on div "Manage Columns" at bounding box center [1257, 427] width 74 height 13
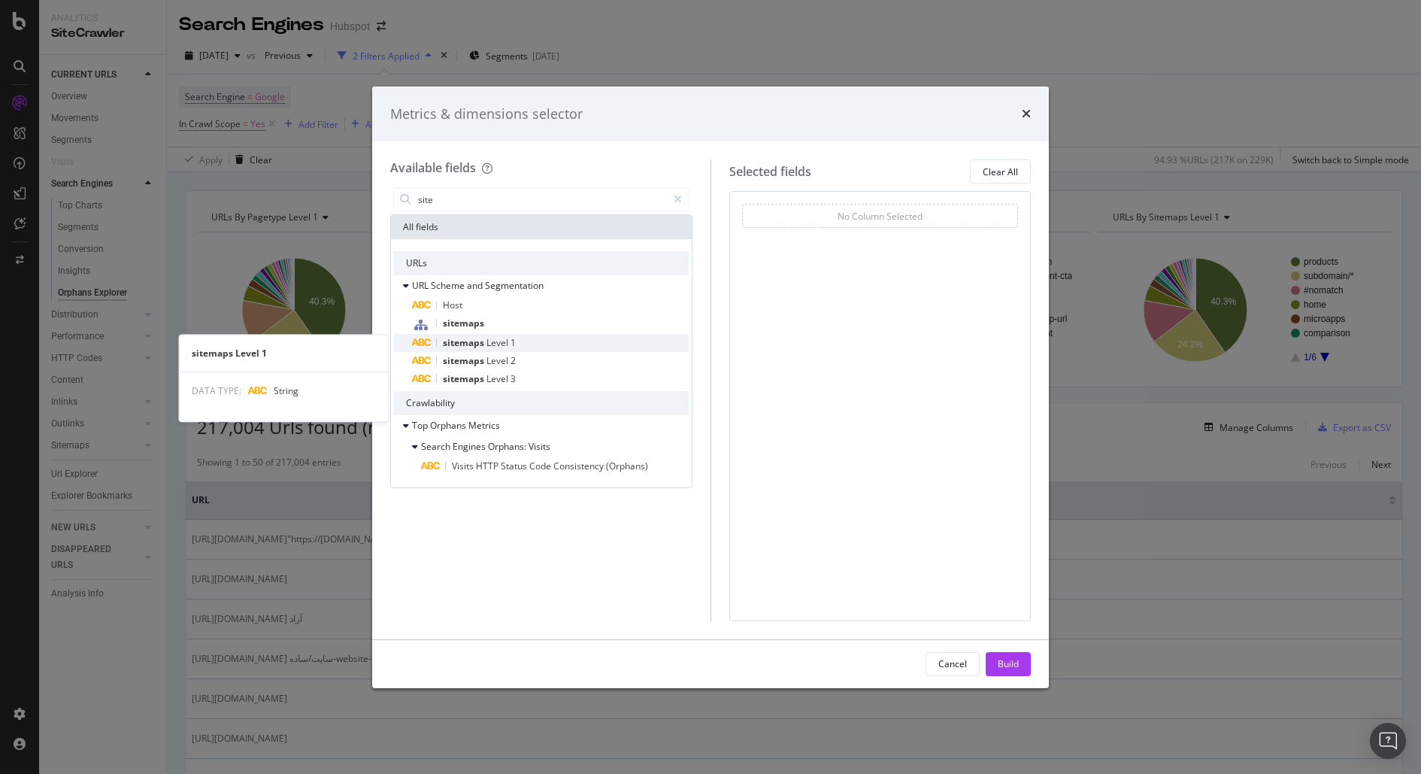
type input "site"
click at [539, 344] on div "sitemaps Level 1" at bounding box center [550, 343] width 277 height 18
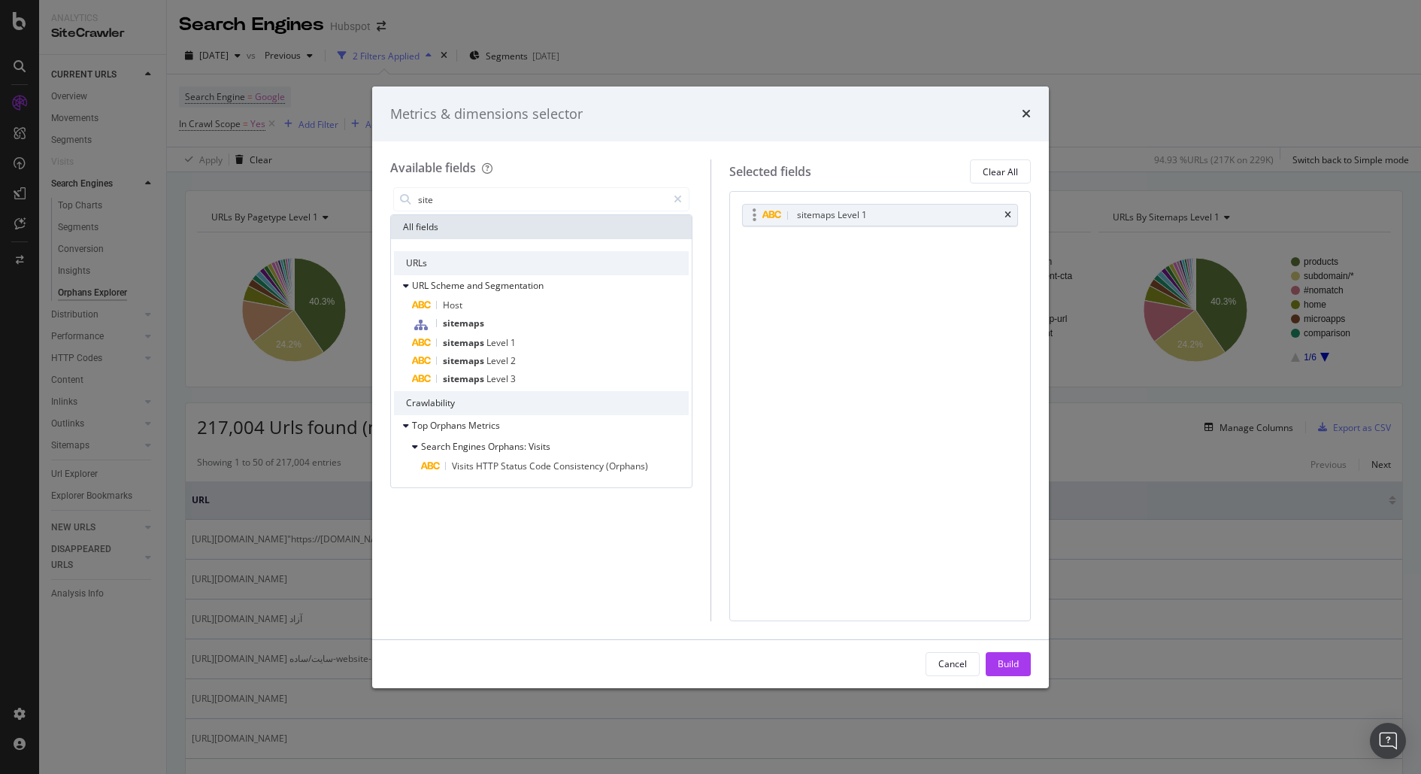
click at [876, 222] on div "sitemaps Level 1" at bounding box center [880, 215] width 275 height 21
click at [897, 209] on div "sitemaps Level 1" at bounding box center [898, 215] width 208 height 15
click at [467, 304] on div "Host" at bounding box center [550, 305] width 277 height 18
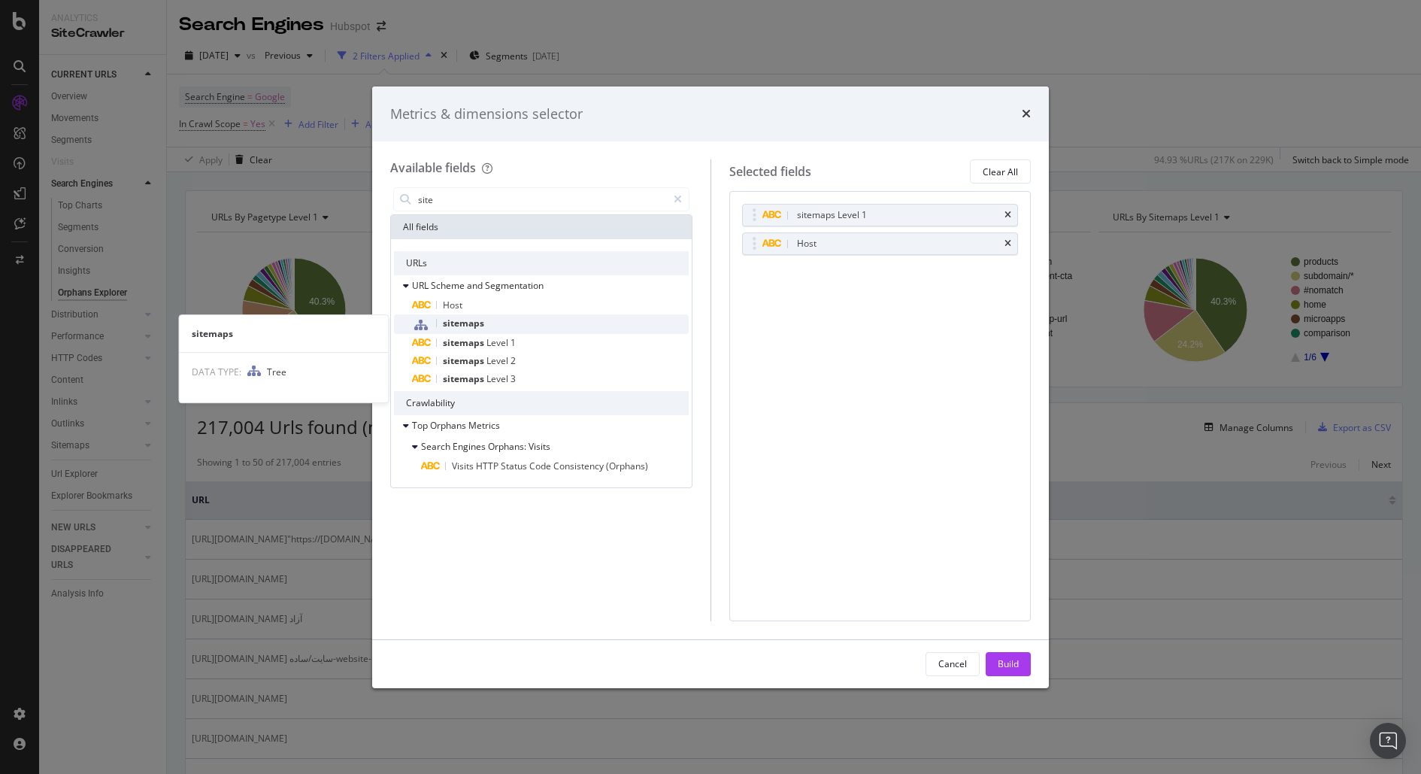
click at [494, 323] on div "sitemaps" at bounding box center [550, 324] width 277 height 20
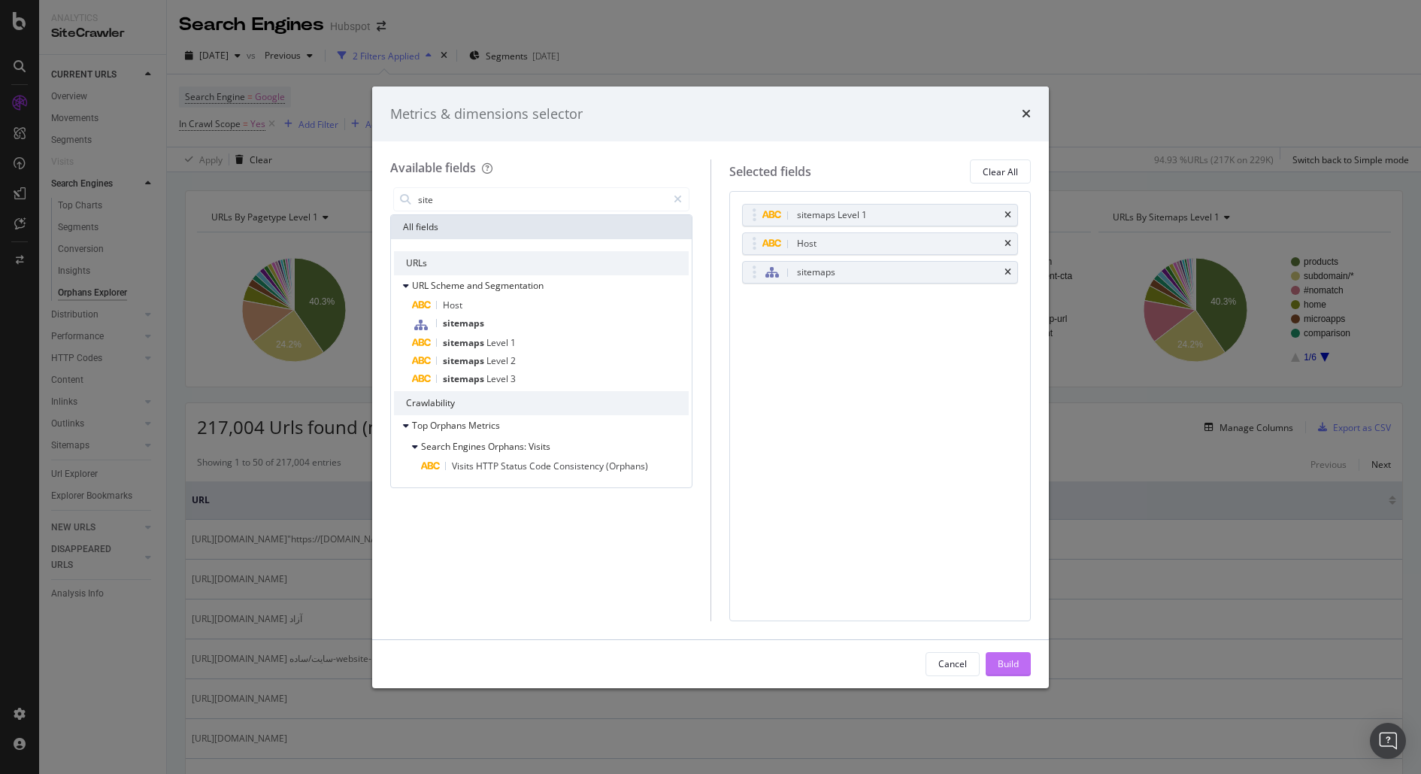
click at [1012, 663] on div "Build" at bounding box center [1008, 663] width 21 height 13
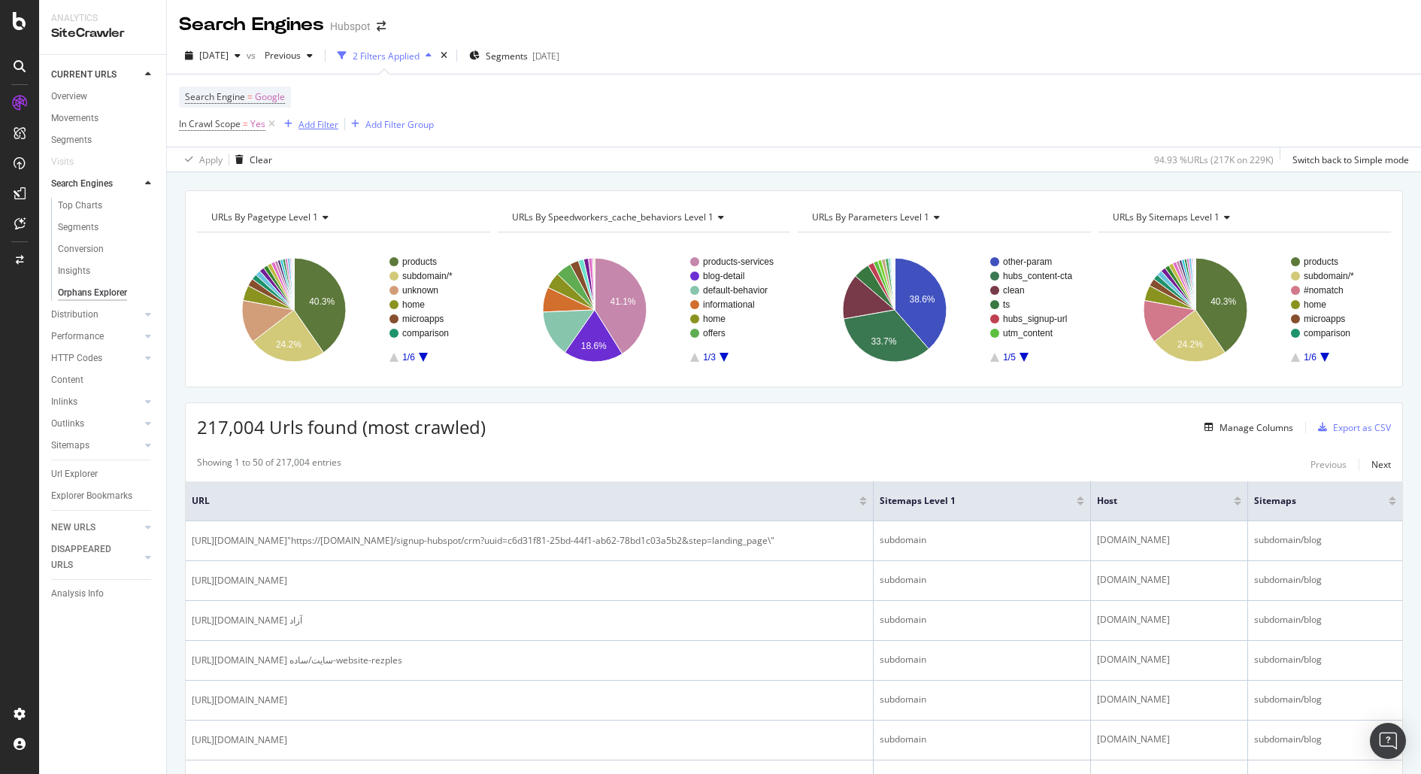
click at [302, 129] on div "Add Filter" at bounding box center [319, 124] width 40 height 13
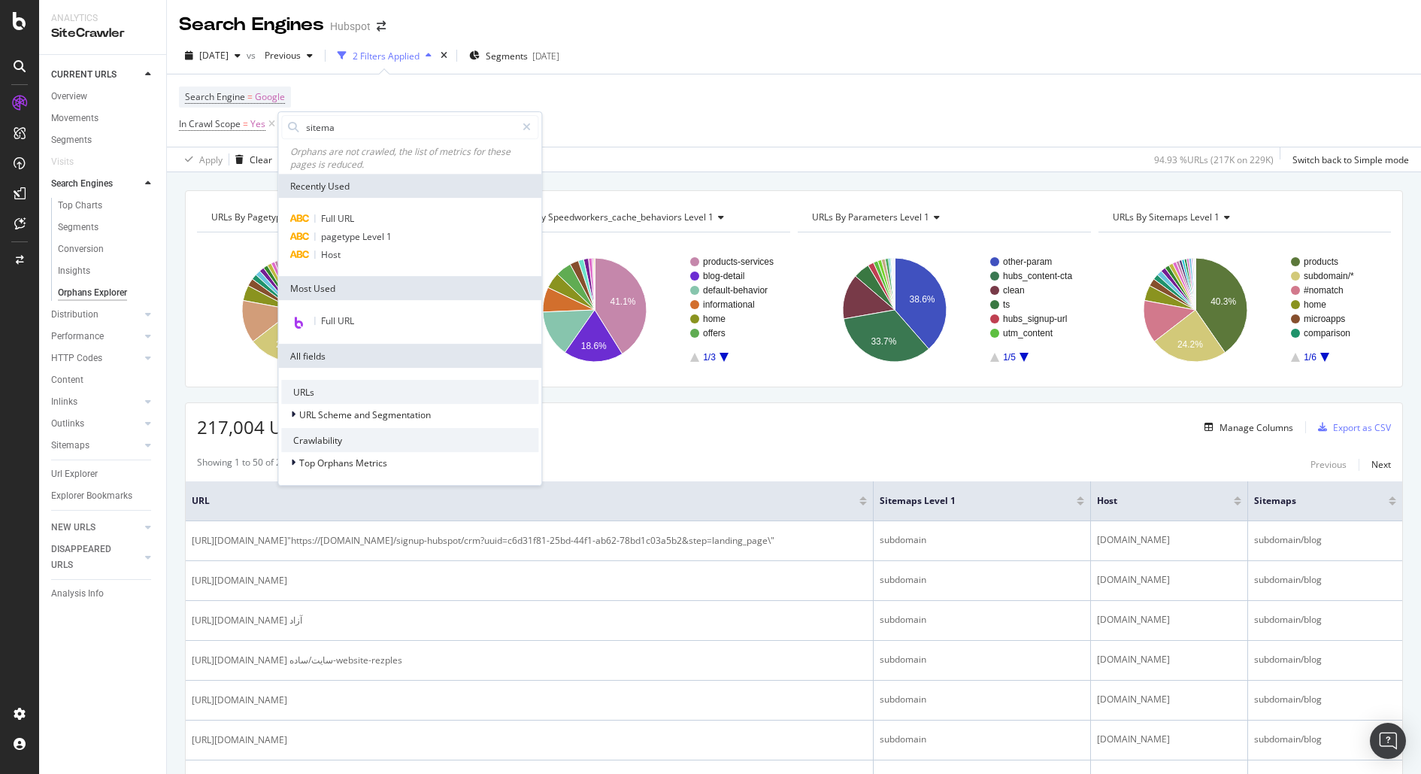
type input "sitemap"
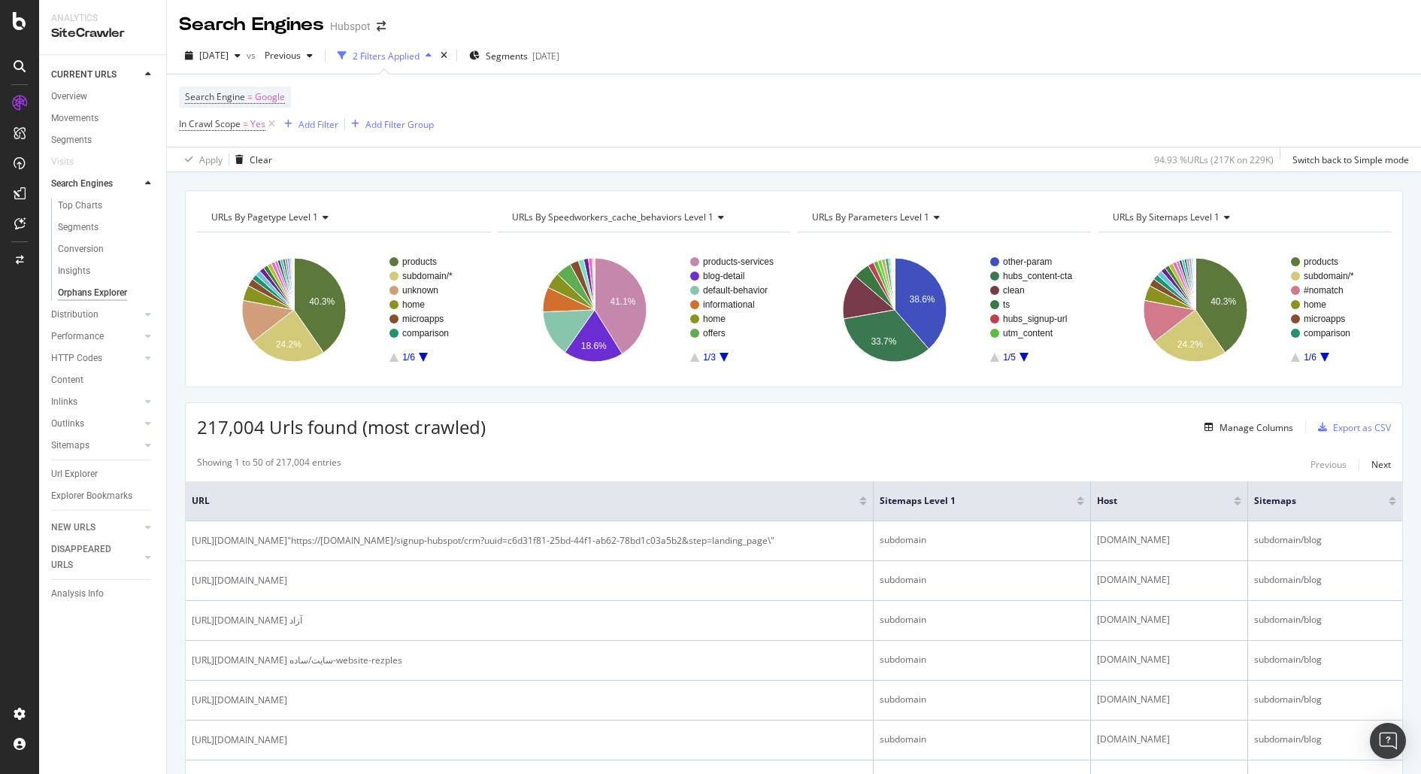
click at [721, 96] on div "Search Engine = Google In Crawl Scope = Yes Add Filter Add Filter Group" at bounding box center [794, 110] width 1230 height 72
click at [631, 104] on div "Search Engine = Google In Crawl Scope = Yes Add Filter Add Filter Group" at bounding box center [794, 110] width 1230 height 72
click at [311, 125] on div "Add Filter" at bounding box center [319, 124] width 40 height 13
click at [465, 108] on div "Search Engine = Google In Crawl Scope = Yes Add Filter Add Filter Group" at bounding box center [794, 110] width 1230 height 72
click at [315, 123] on div "Add Filter" at bounding box center [319, 124] width 40 height 13
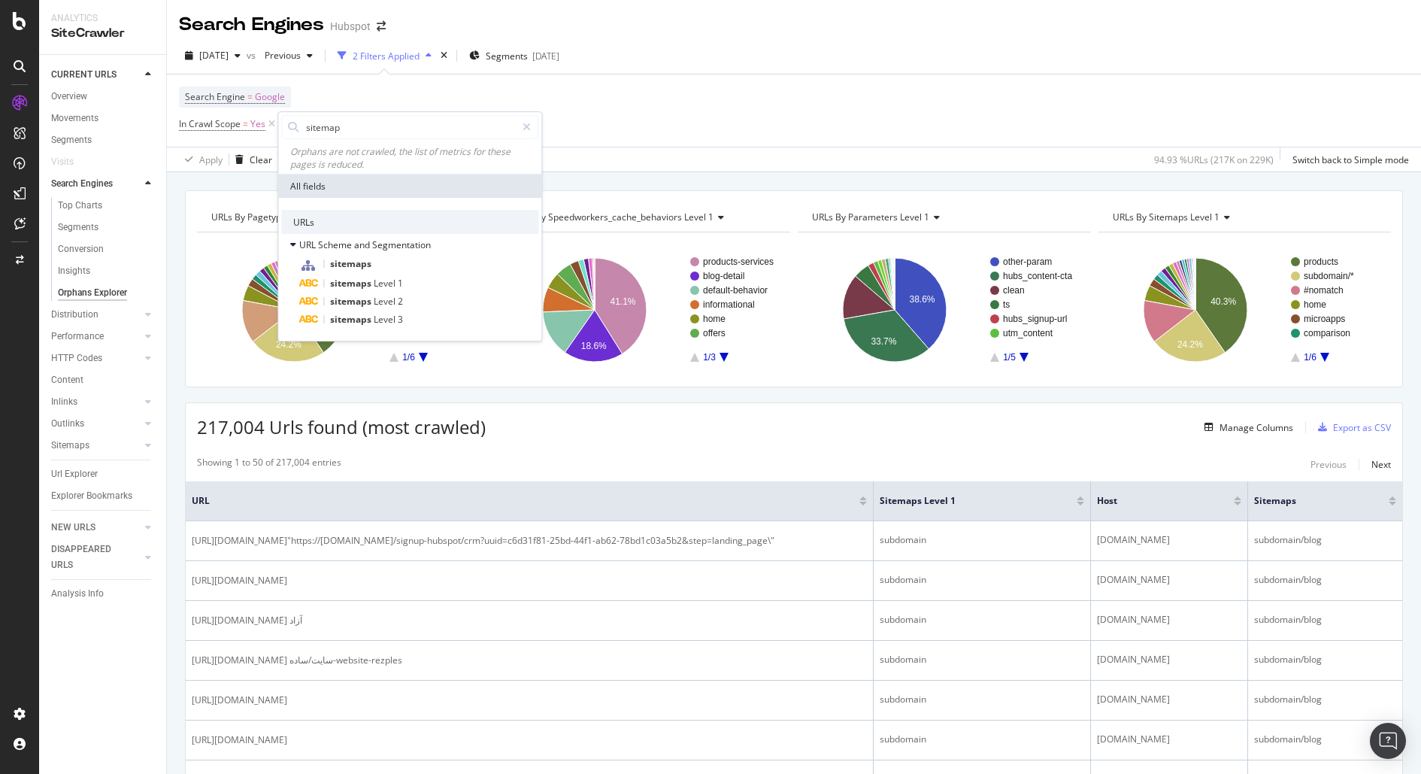
click at [629, 125] on div "Search Engine = Google In Crawl Scope = Yes Add Filter Add Filter Group" at bounding box center [794, 110] width 1230 height 72
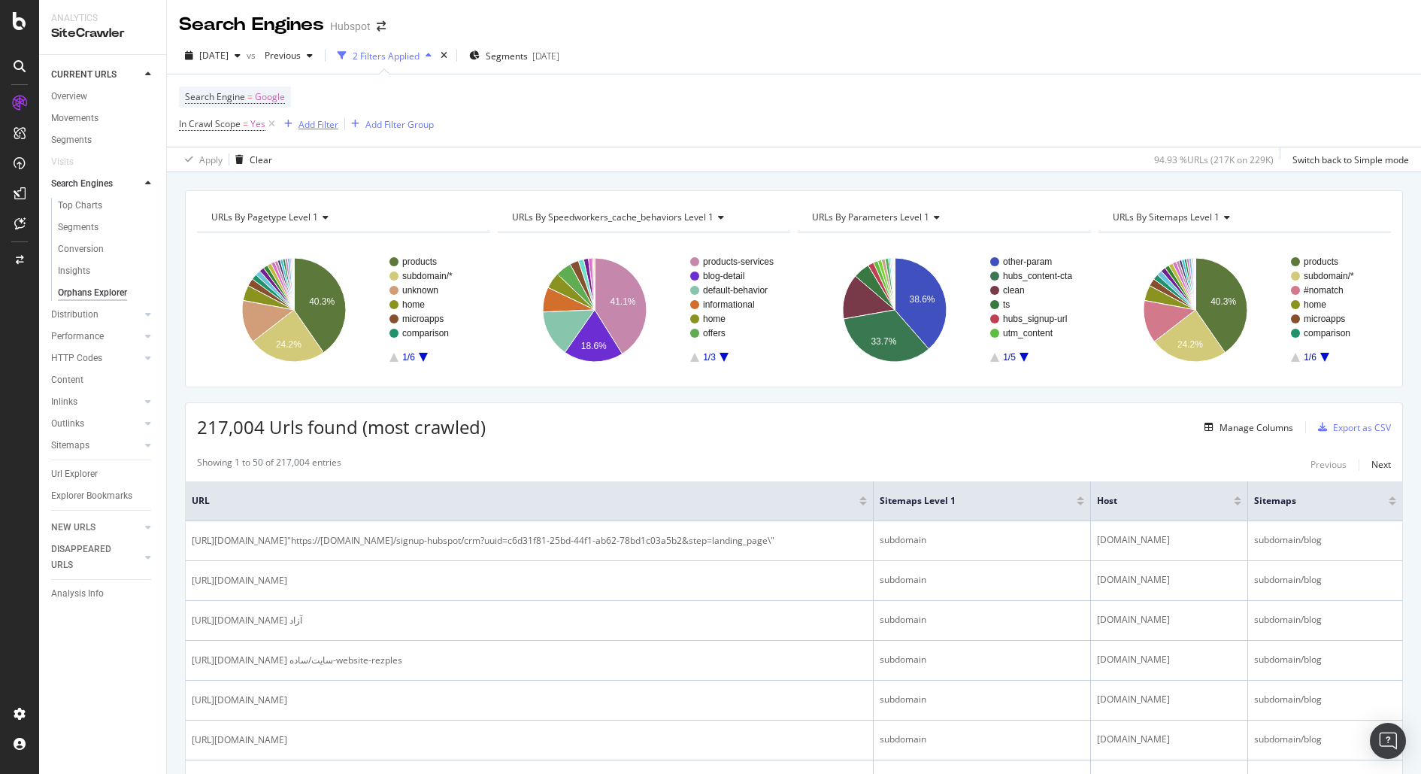
click at [299, 126] on div "Add Filter" at bounding box center [319, 124] width 40 height 13
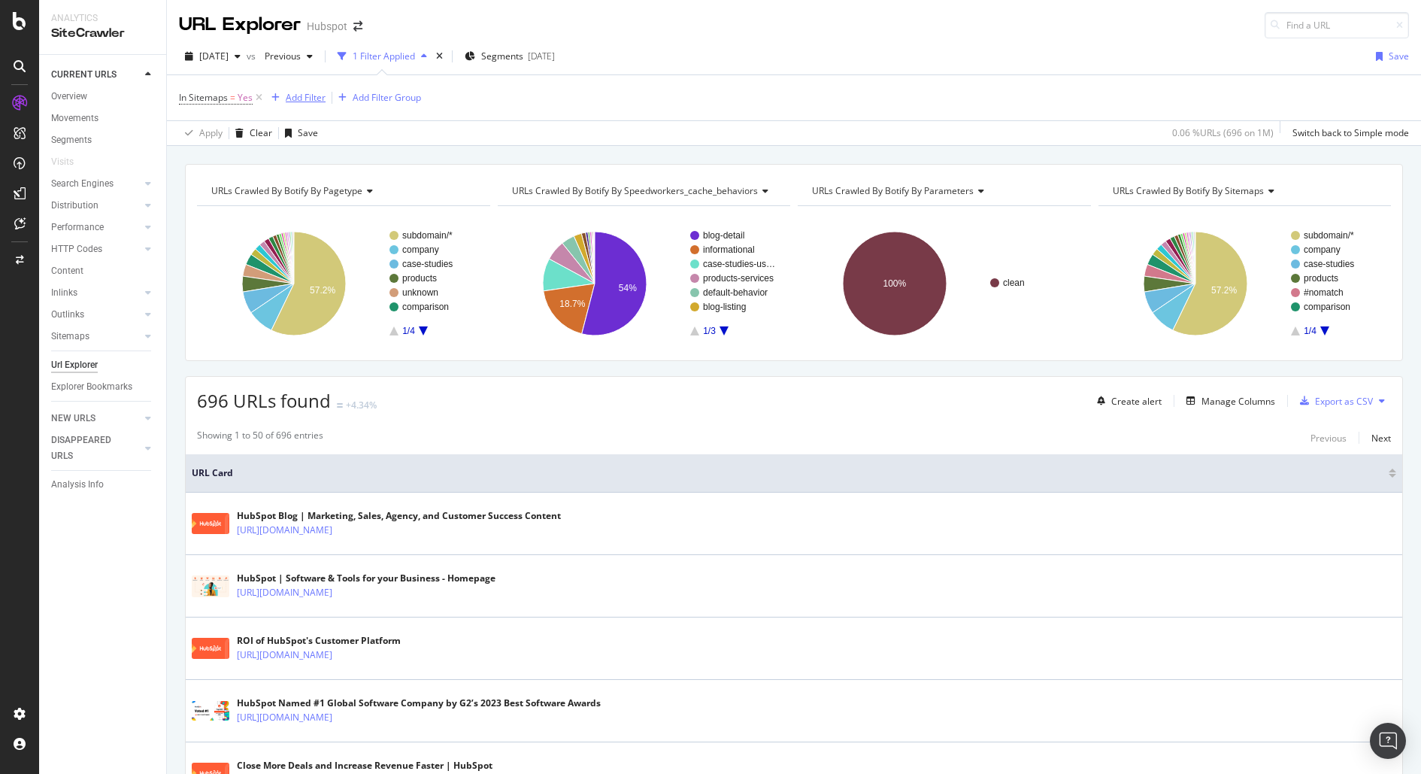
click at [311, 96] on div "Add Filter" at bounding box center [306, 97] width 40 height 13
type input "orphan"
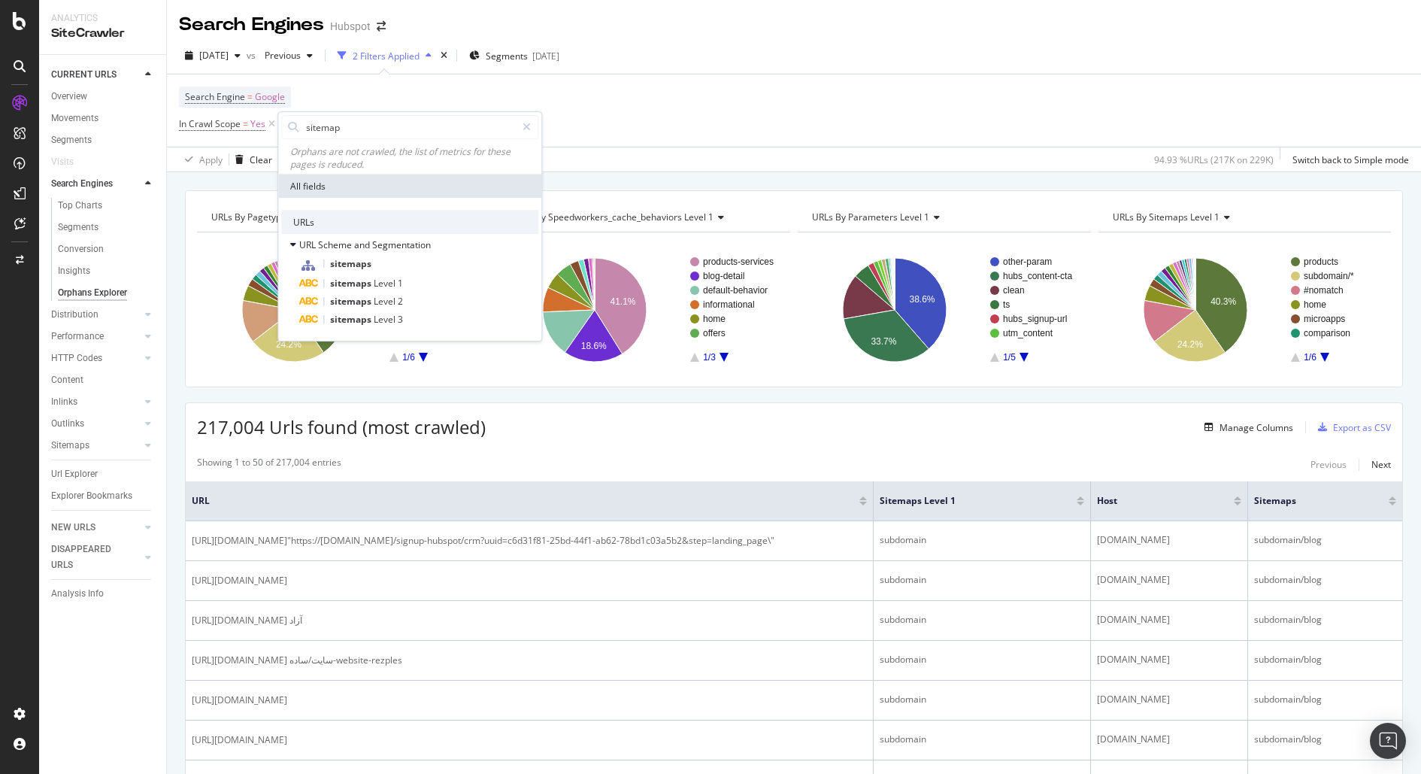
click at [777, 80] on div "Search Engine = Google In Crawl Scope = Yes Add Filter Add Filter Group" at bounding box center [794, 110] width 1230 height 72
